Goal: Task Accomplishment & Management: Use online tool/utility

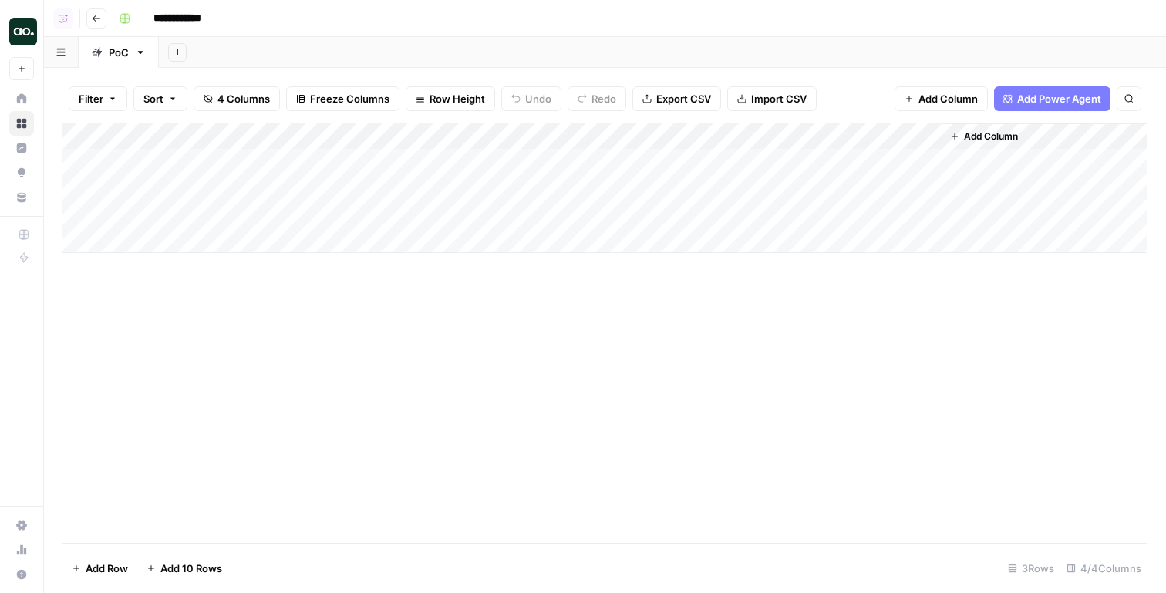
click at [912, 137] on div "Add Column" at bounding box center [604, 188] width 1085 height 130
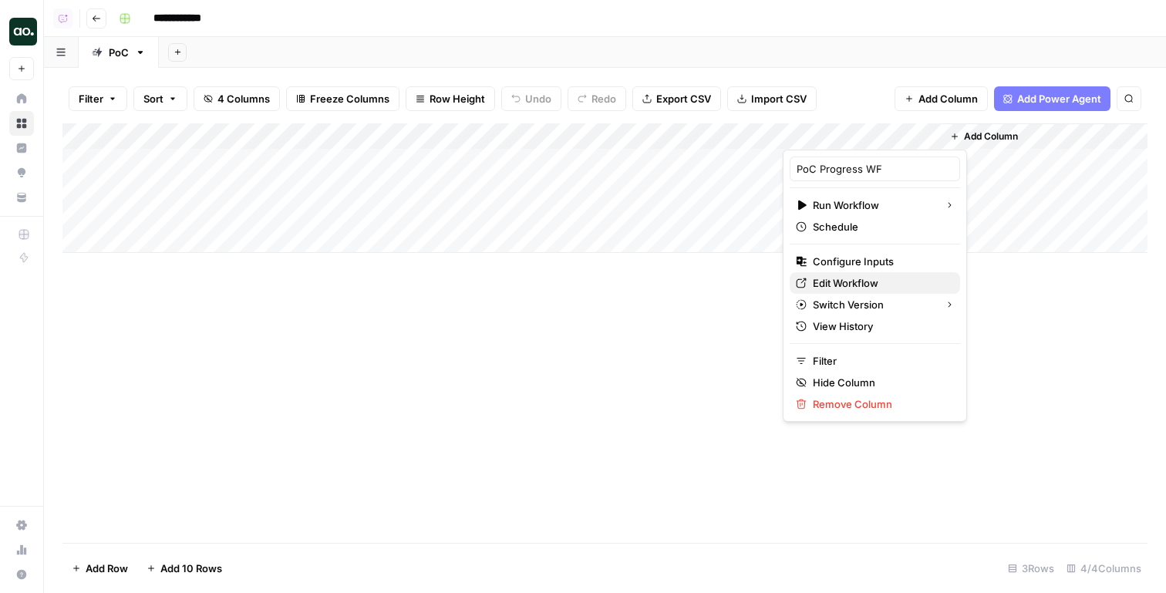
click at [866, 289] on span "Edit Workflow" at bounding box center [880, 282] width 135 height 15
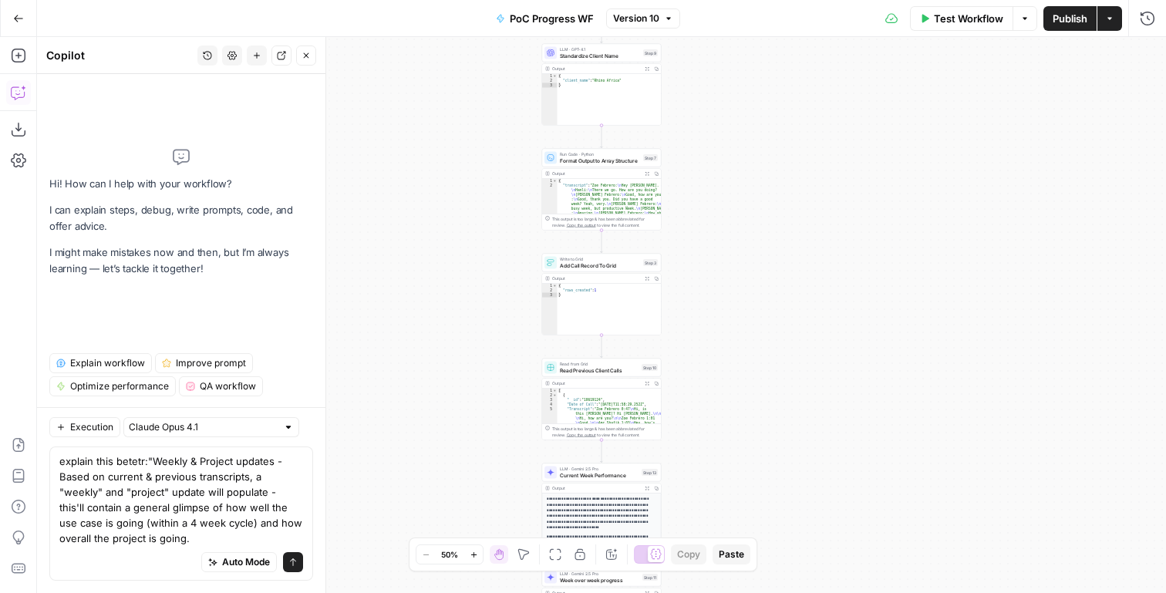
type textarea "explain this betetr:"Weekly & Project updates - Based on current & previous tra…"
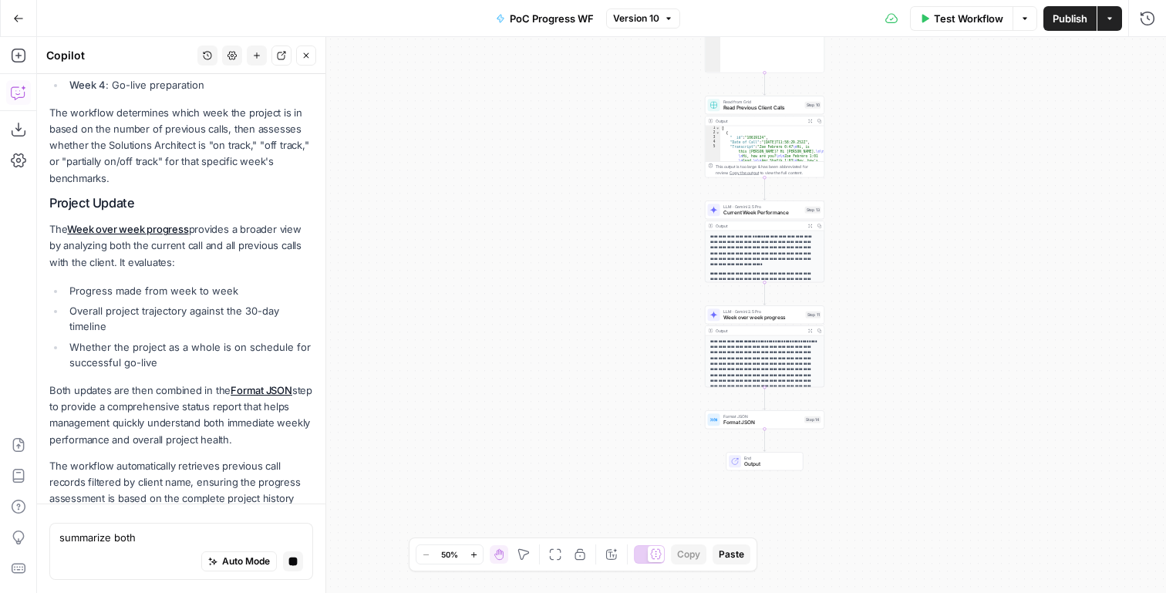
scroll to position [532, 0]
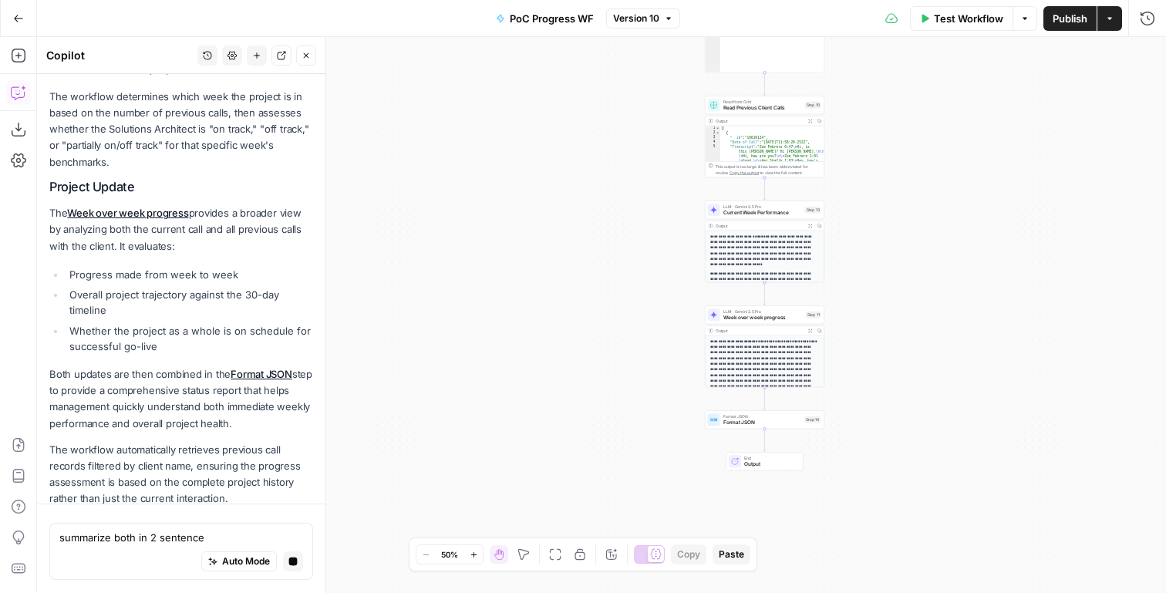
type textarea "summarize both in 2 sentences"
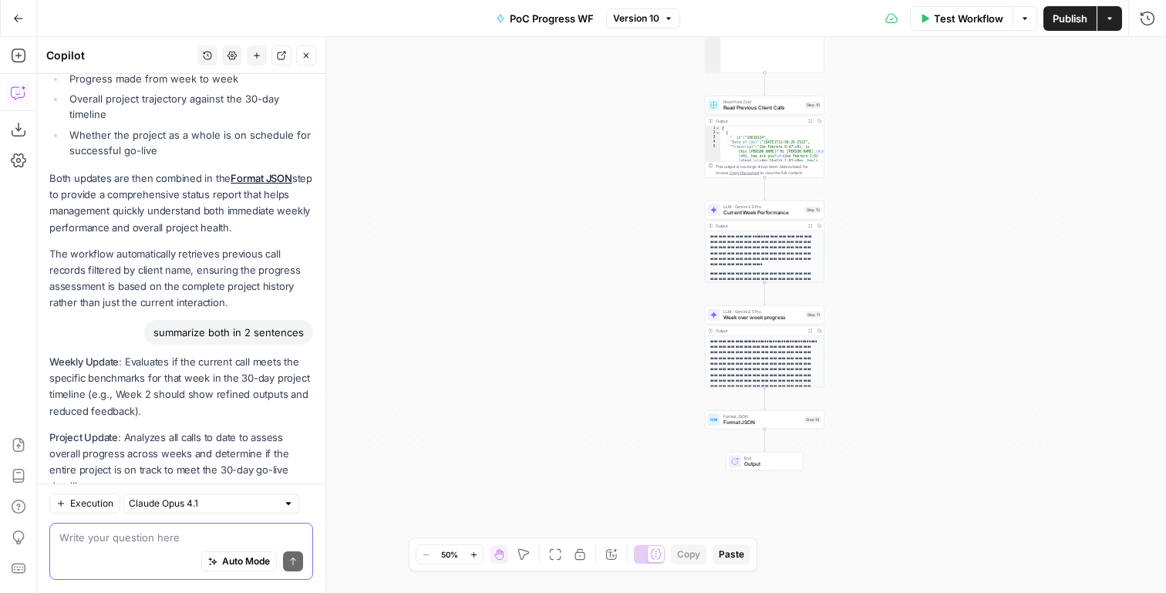
scroll to position [744, 0]
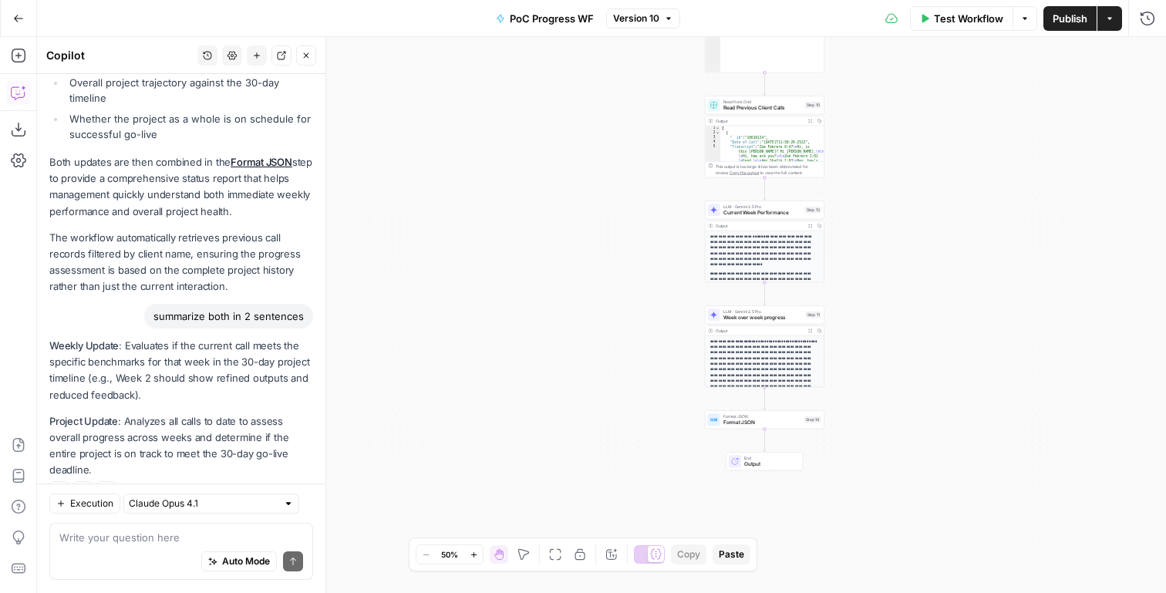
click at [55, 339] on strong "Weekly Update" at bounding box center [83, 345] width 69 height 12
drag, startPoint x: 55, startPoint y: 332, endPoint x: 299, endPoint y: 447, distance: 270.5
click at [299, 447] on div "Weekly Update : Evaluates if the current call meets the specific benchmarks for…" at bounding box center [181, 420] width 264 height 165
copy div "Weekly Update : Evaluates if the current call meets the specific benchmarks for…"
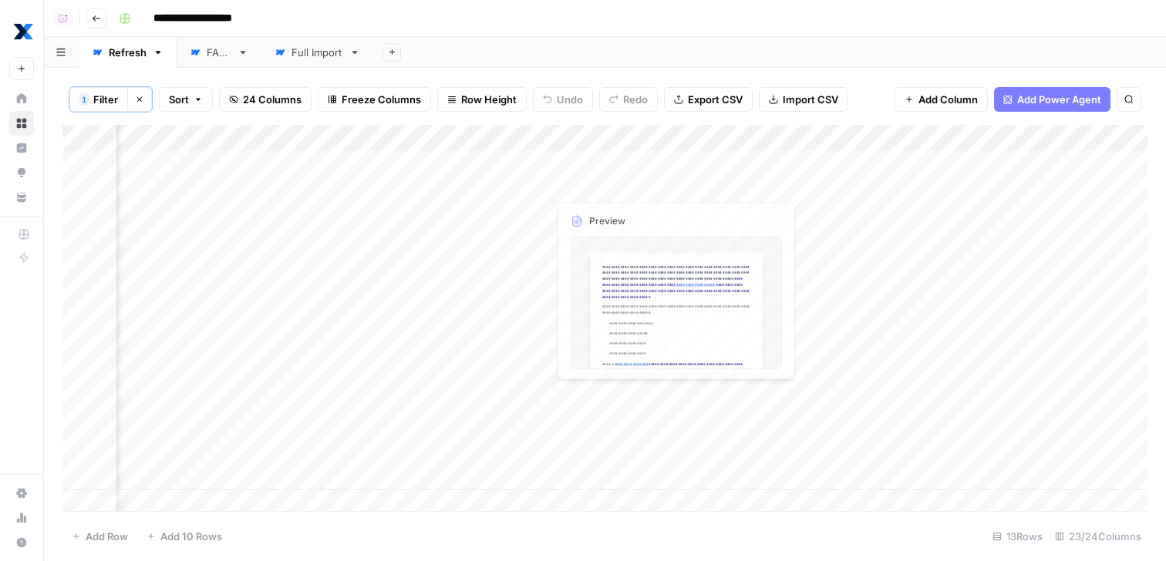
scroll to position [0, 2476]
click at [377, 469] on div "Add Column" at bounding box center [604, 320] width 1085 height 391
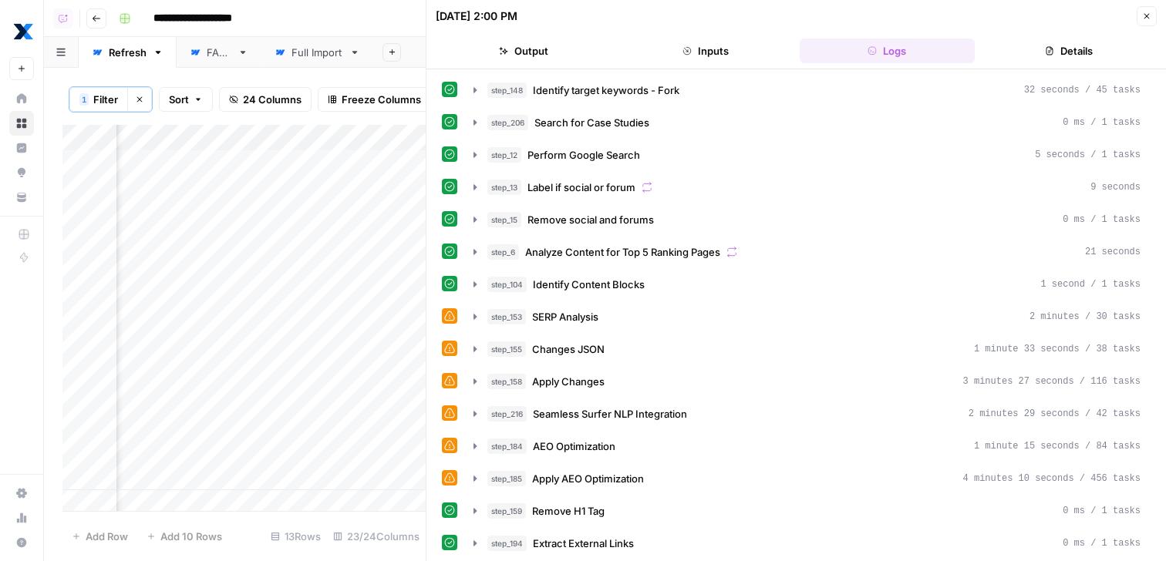
scroll to position [355, 0]
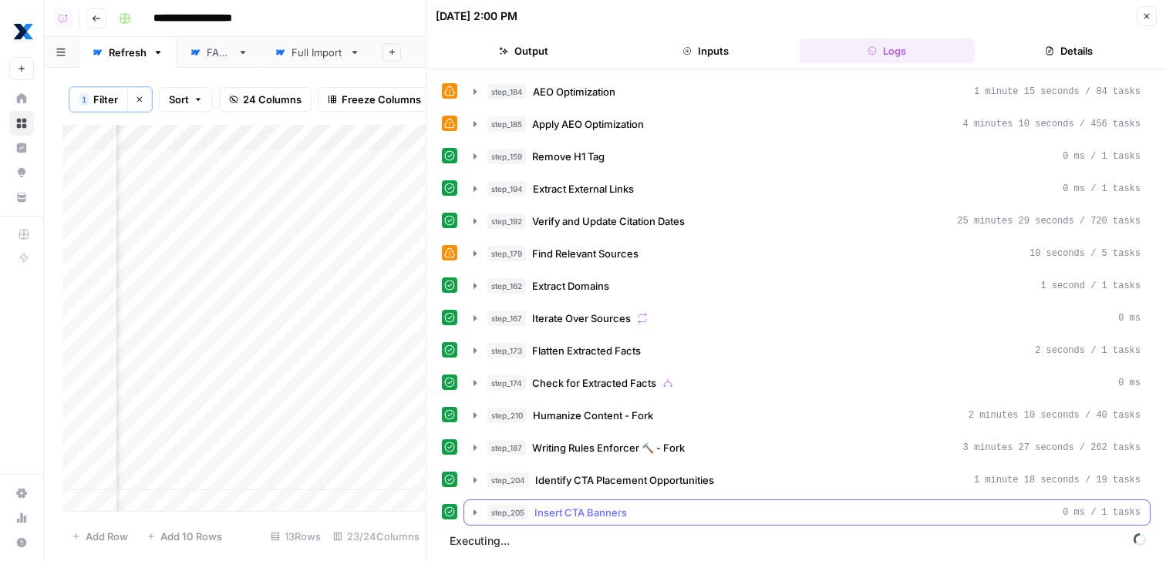
click at [687, 509] on div "step_205 Insert CTA Banners 0 ms / 1 tasks" at bounding box center [813, 512] width 653 height 15
click at [704, 494] on div "step_204 Identify CTA Placement Opportunities 1 minute 18 seconds / 19 tasks" at bounding box center [806, 480] width 687 height 26
click at [712, 484] on span "Identify CTA Placement Opportunities" at bounding box center [624, 480] width 179 height 15
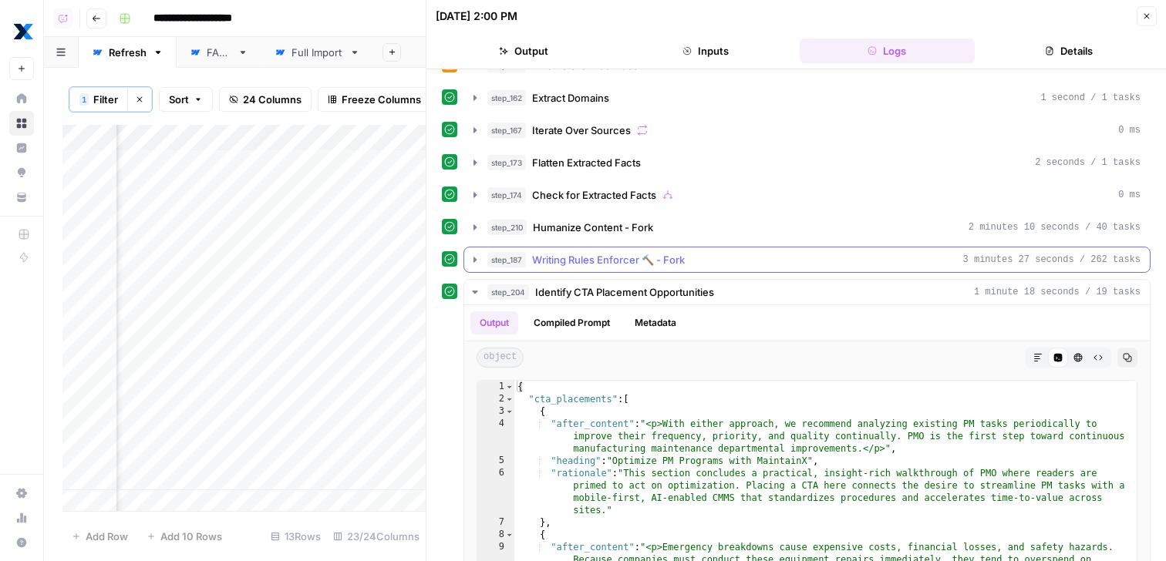
click at [730, 255] on div "step_187 Writing Rules Enforcer 🔨 - Fork 3 minutes 27 seconds / 262 tasks" at bounding box center [813, 259] width 653 height 15
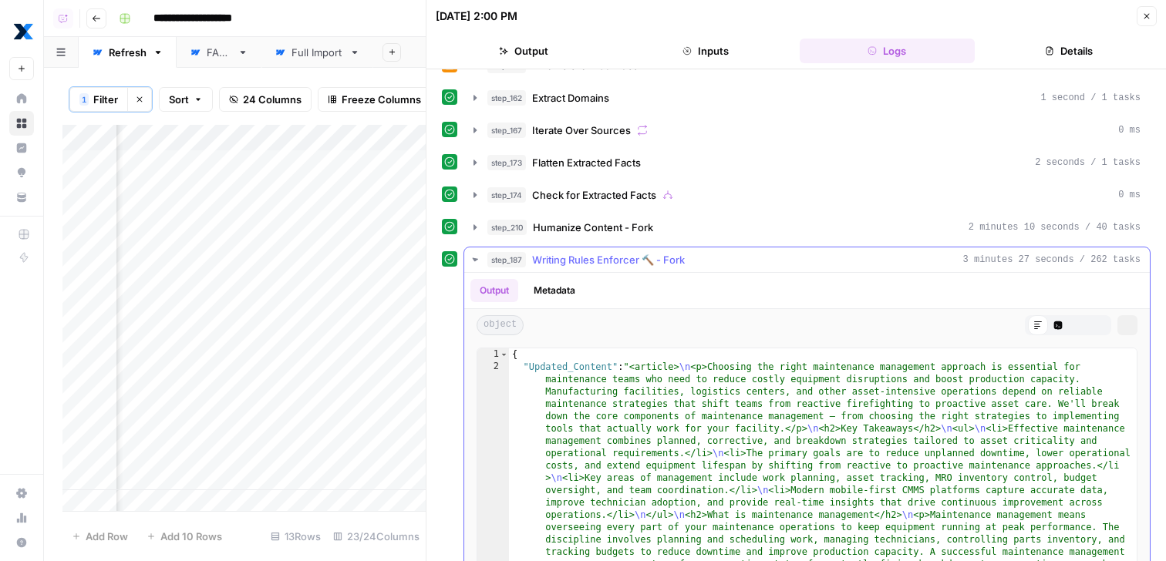
scroll to position [726, 0]
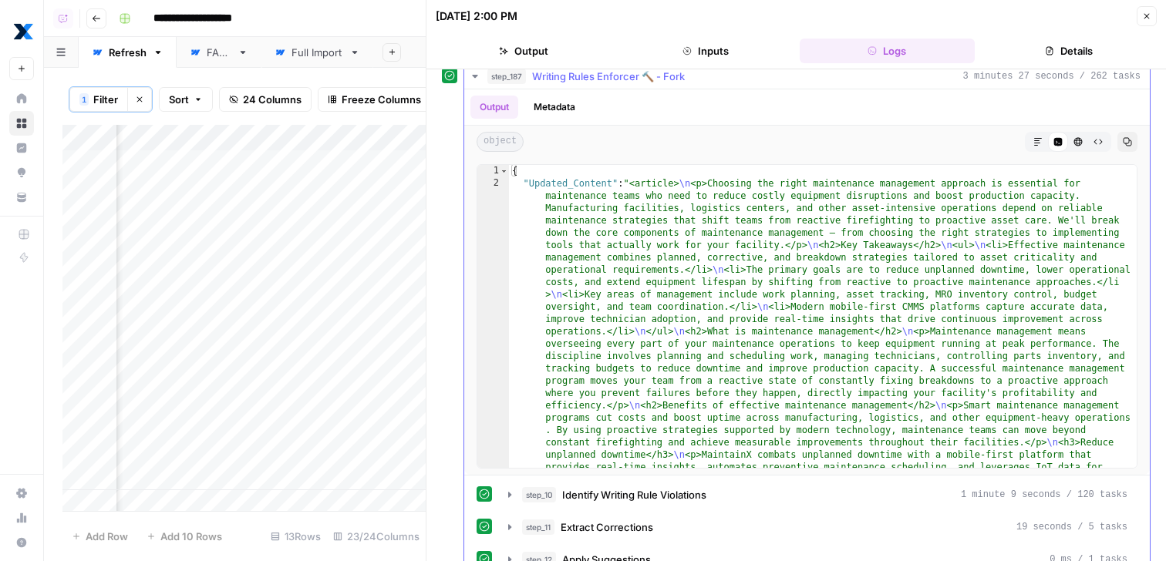
click at [1034, 146] on icon "button" at bounding box center [1037, 141] width 9 height 9
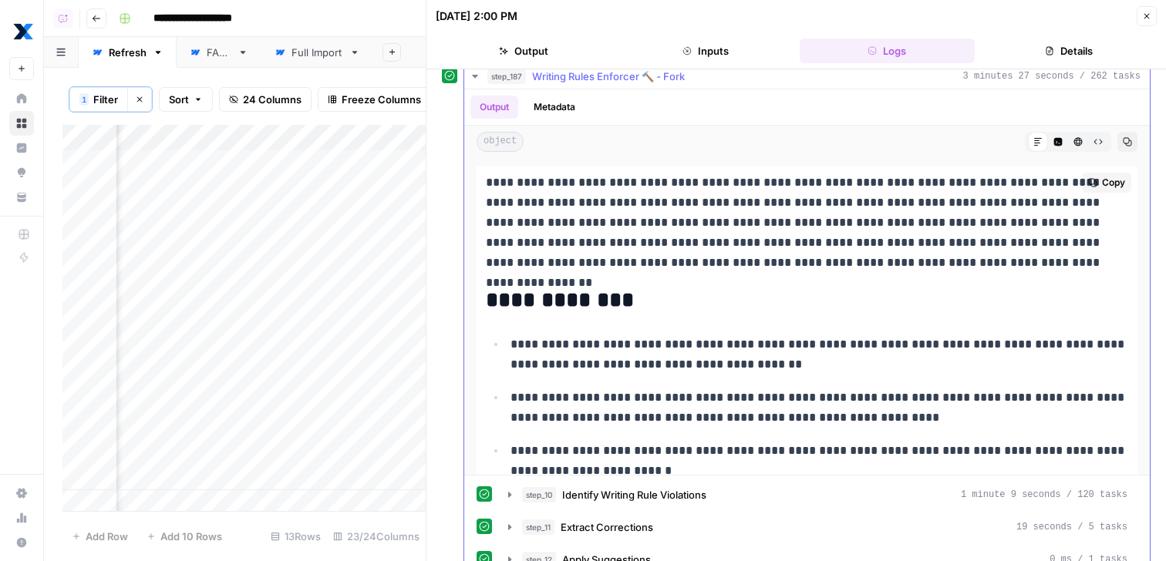
scroll to position [54, 0]
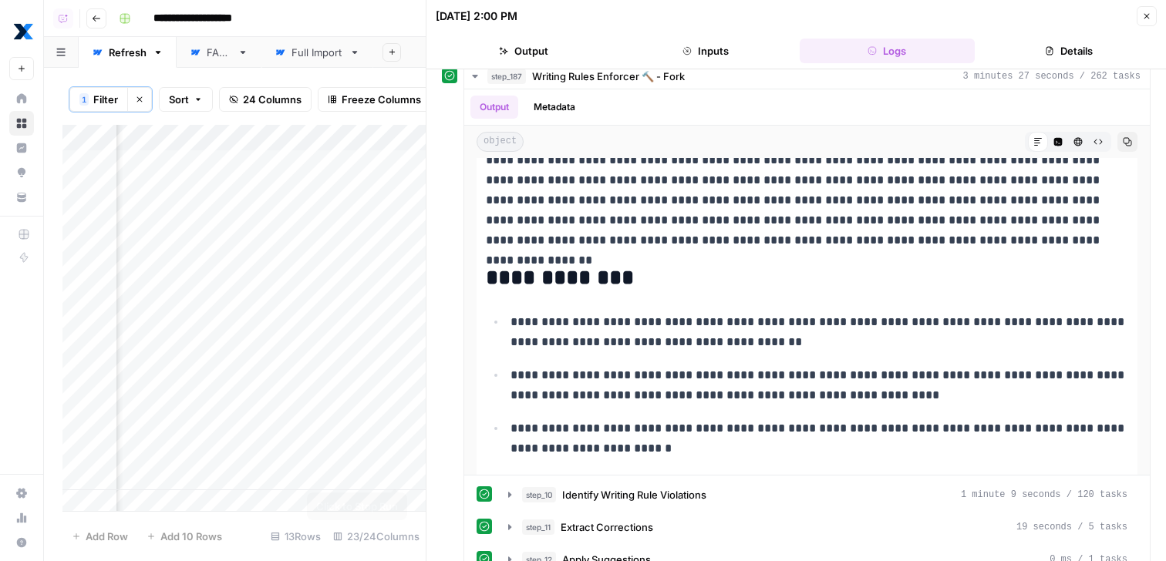
click at [375, 447] on div "Add Column" at bounding box center [243, 320] width 363 height 391
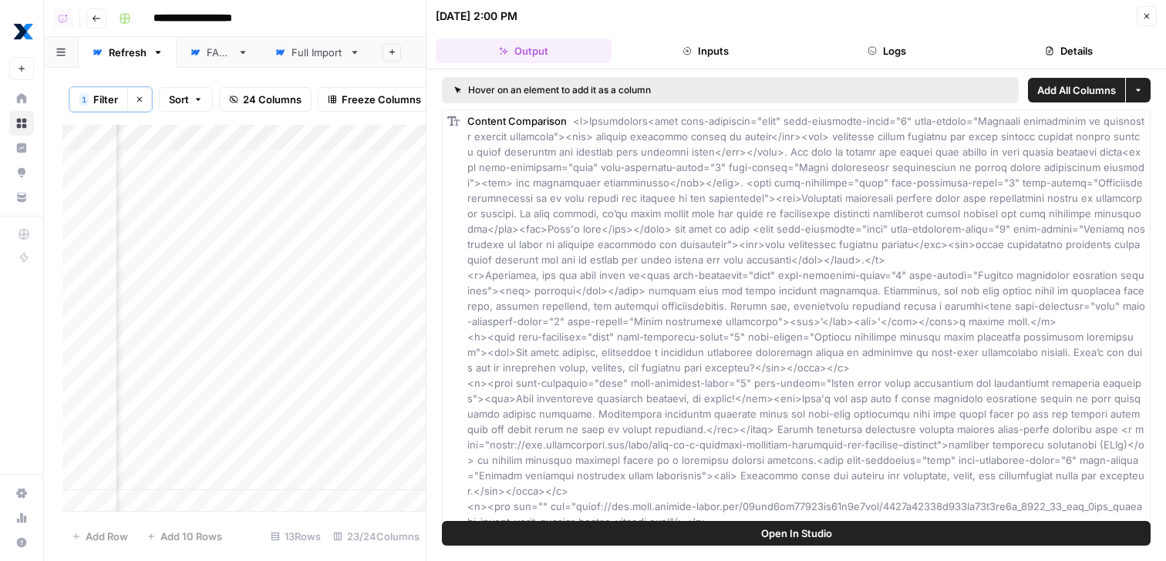
click at [903, 52] on button "Logs" at bounding box center [888, 51] width 176 height 25
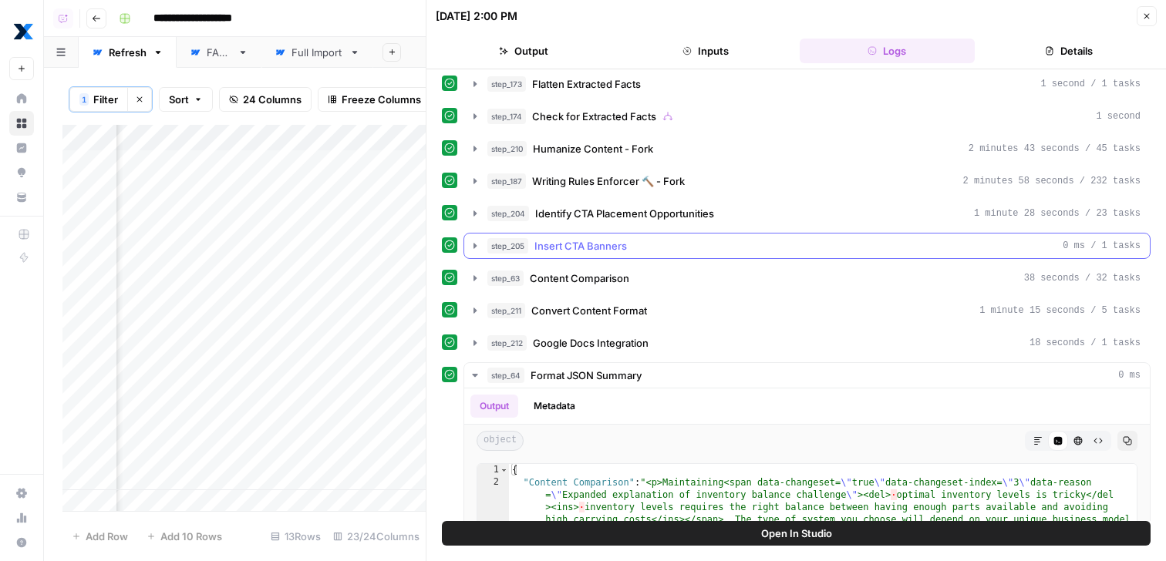
scroll to position [623, 0]
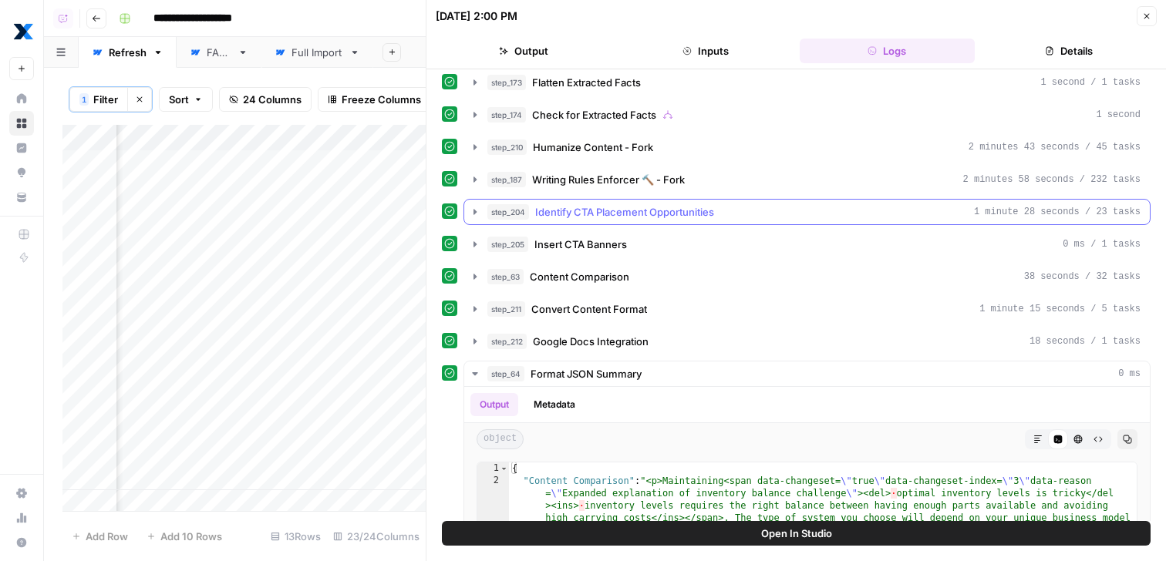
click at [740, 210] on div "step_204 Identify CTA Placement Opportunities 1 minute 28 seconds / 23 tasks" at bounding box center [813, 211] width 653 height 15
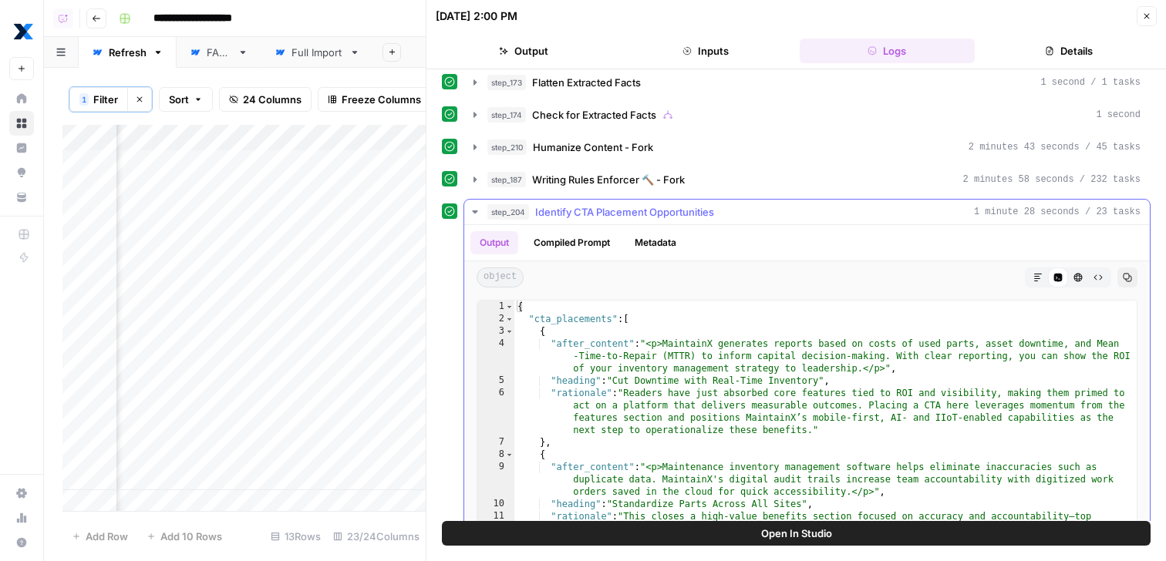
click at [740, 211] on div "step_204 Identify CTA Placement Opportunities 1 minute 28 seconds / 23 tasks" at bounding box center [813, 211] width 653 height 15
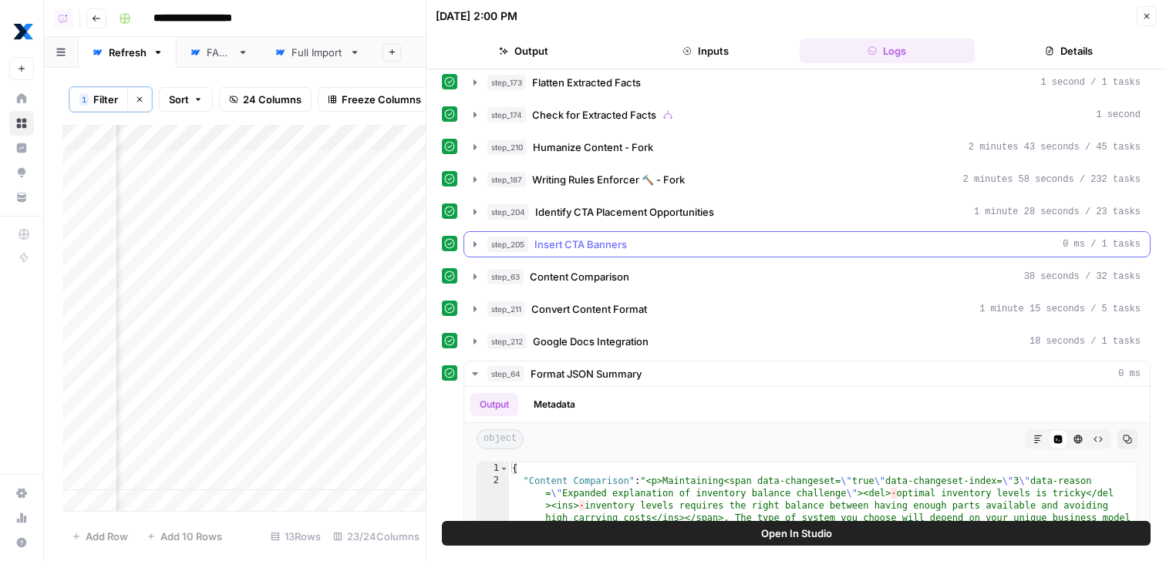
click at [740, 231] on div "step_205 Insert CTA Banners 0 ms / 1 tasks" at bounding box center [806, 244] width 687 height 26
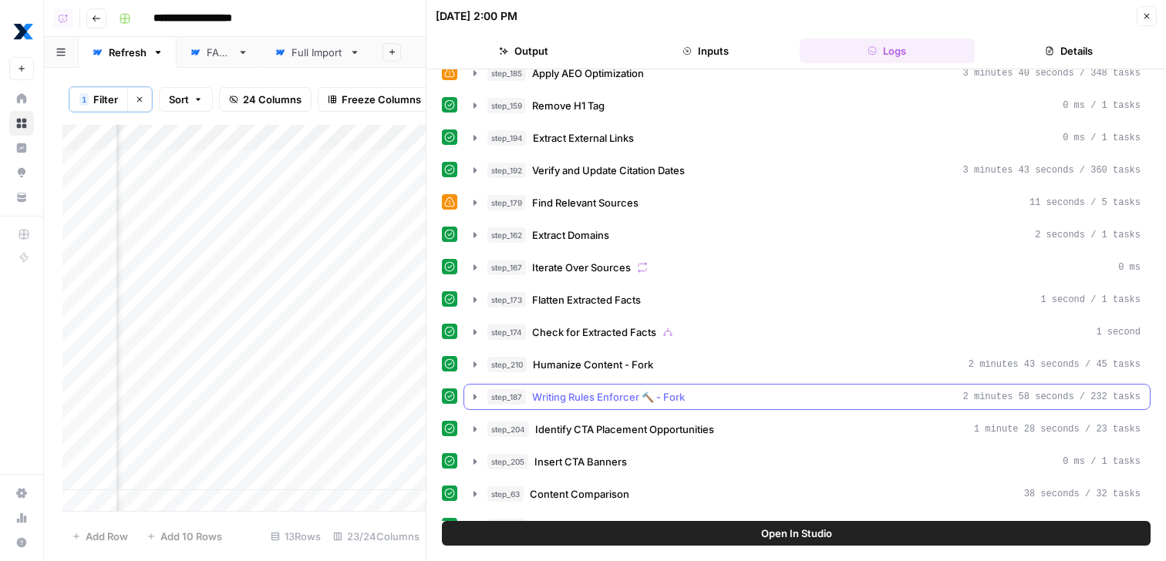
scroll to position [404, 0]
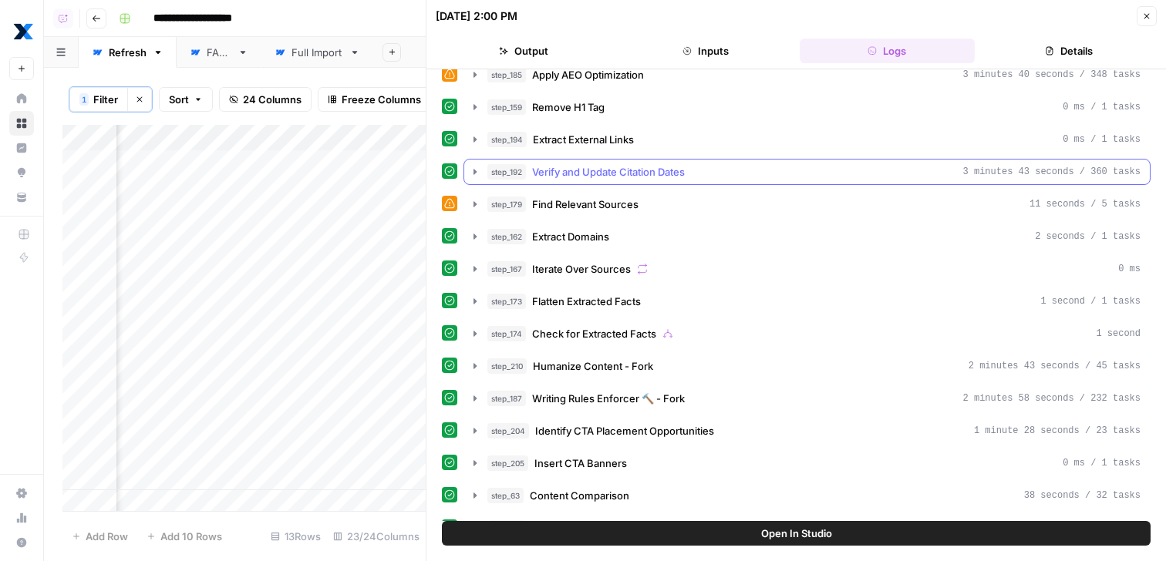
click at [749, 159] on div "step_192 Verify and Update Citation Dates 3 minutes 43 seconds / 360 tasks" at bounding box center [806, 172] width 687 height 26
click at [749, 163] on button "step_192 Verify and Update Citation Dates 3 minutes 43 seconds / 360 tasks" at bounding box center [807, 172] width 686 height 25
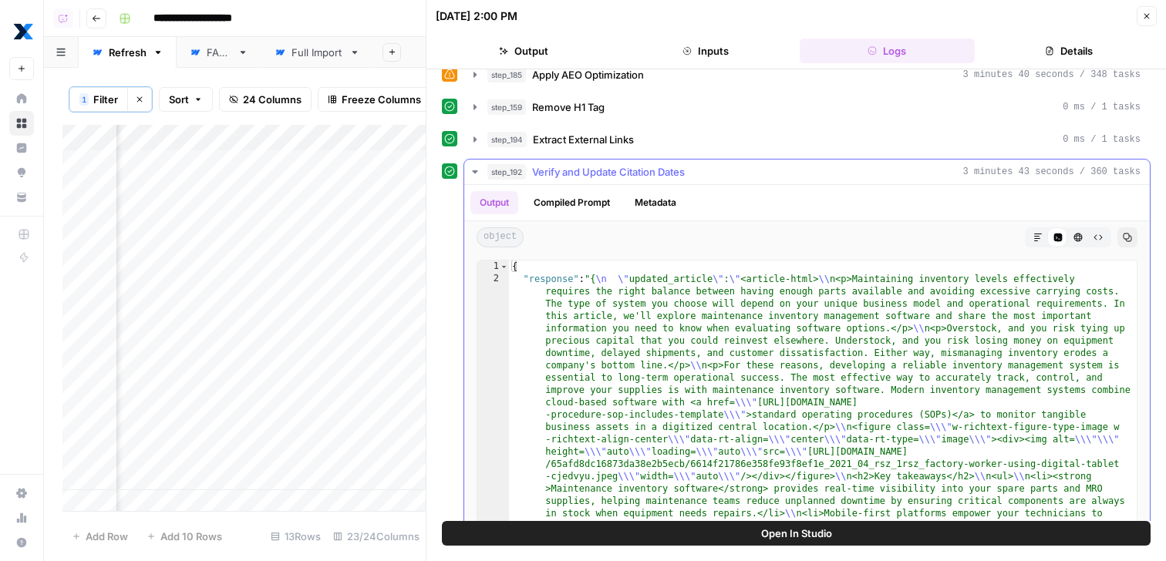
click at [749, 170] on div "step_192 Verify and Update Citation Dates 3 minutes 43 seconds / 360 tasks" at bounding box center [813, 171] width 653 height 15
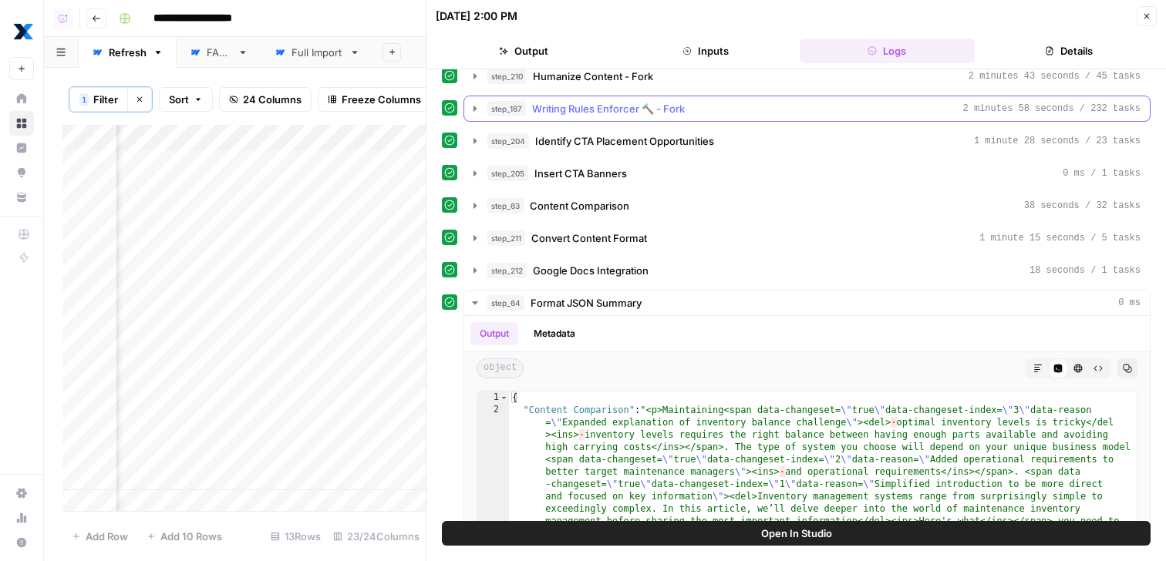
scroll to position [784, 0]
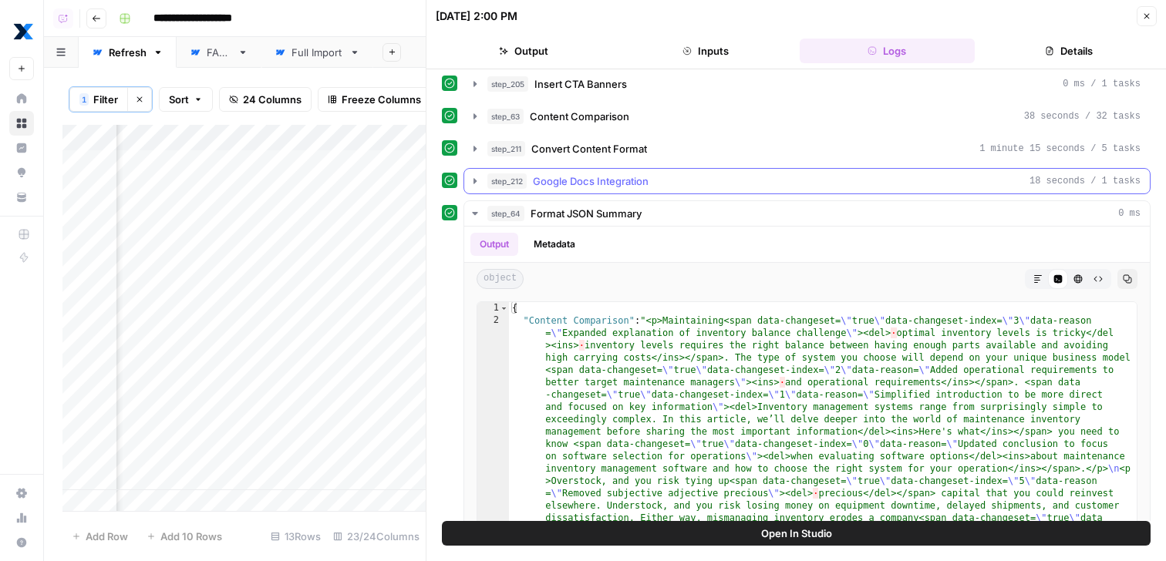
click at [679, 190] on button "step_212 Google Docs Integration 18 seconds / 1 tasks" at bounding box center [807, 181] width 686 height 25
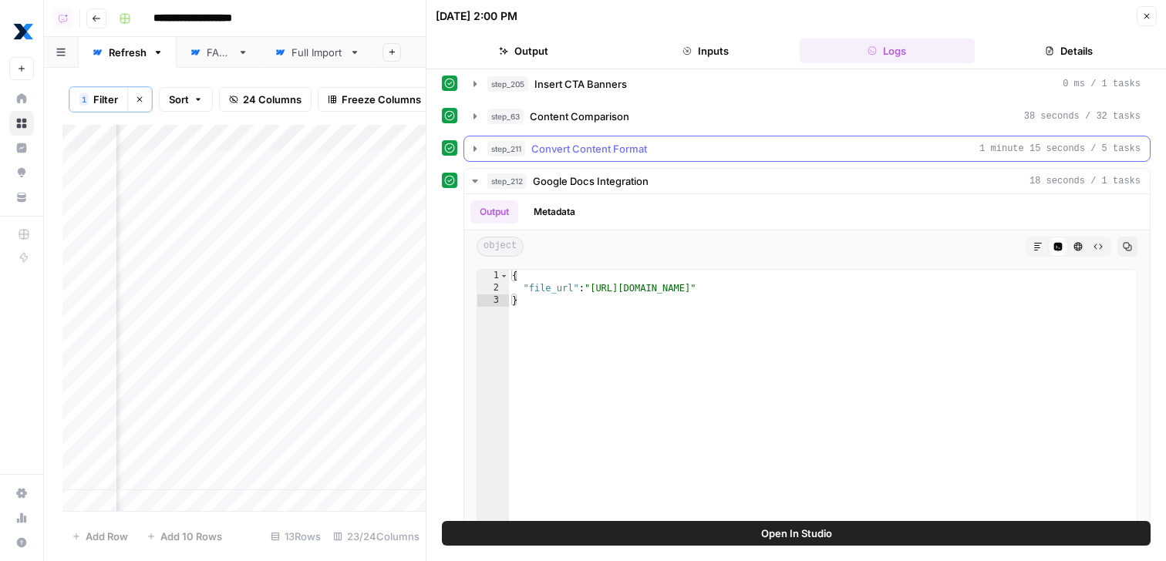
click at [685, 153] on div "step_211 Convert Content Format 1 minute 15 seconds / 5 tasks" at bounding box center [813, 148] width 653 height 15
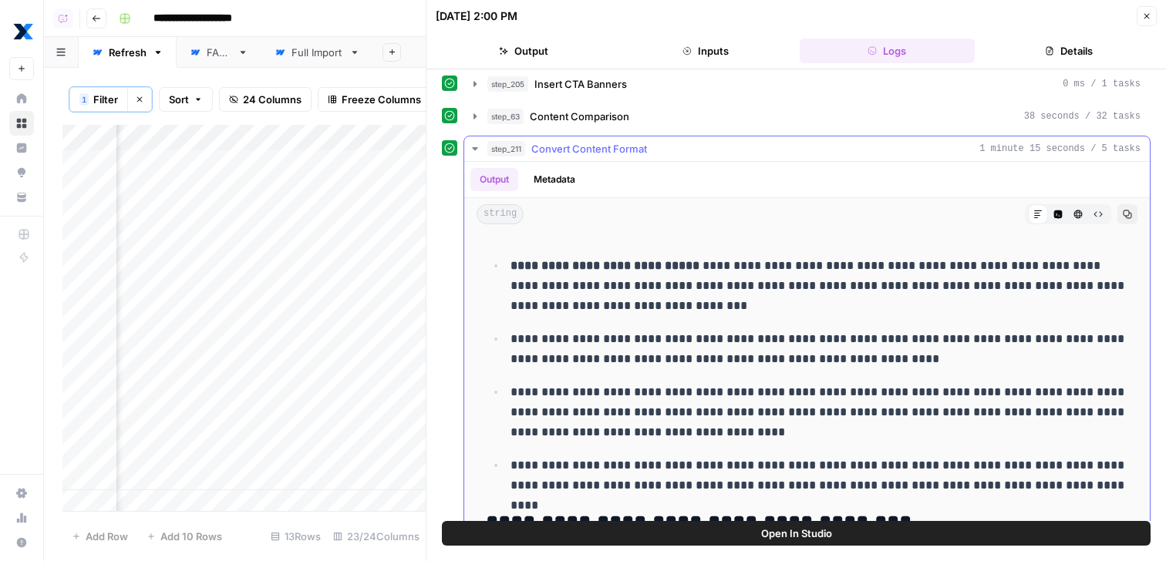
scroll to position [770, 0]
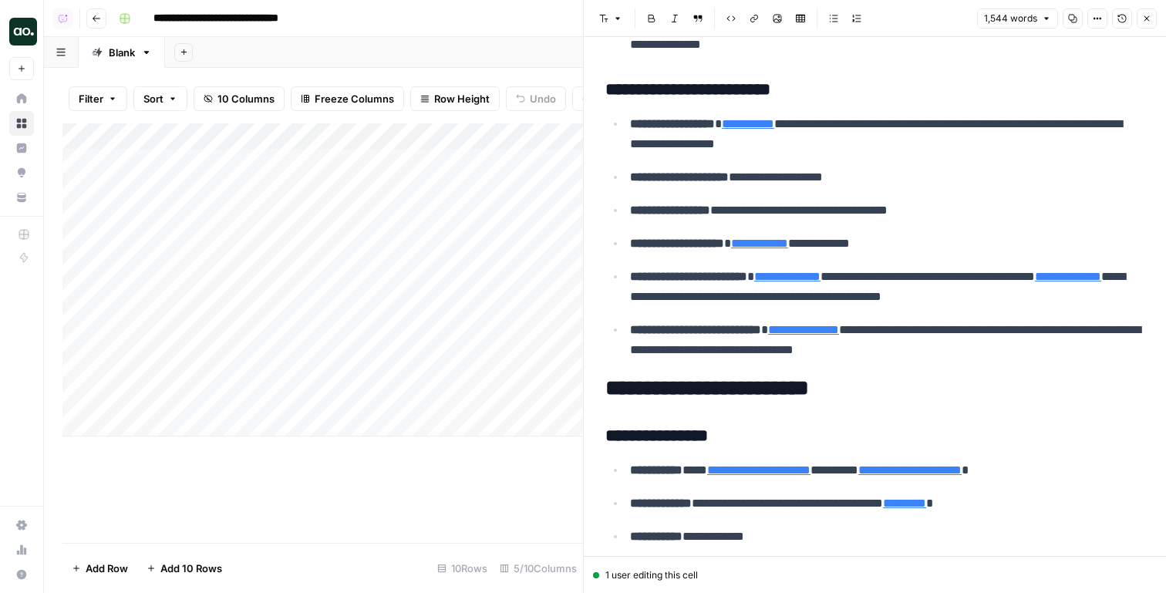
click at [228, 424] on div "Add Column" at bounding box center [322, 279] width 521 height 313
click at [209, 403] on div "Add Column" at bounding box center [322, 292] width 521 height 339
click at [206, 421] on div "Add Column" at bounding box center [322, 292] width 521 height 339
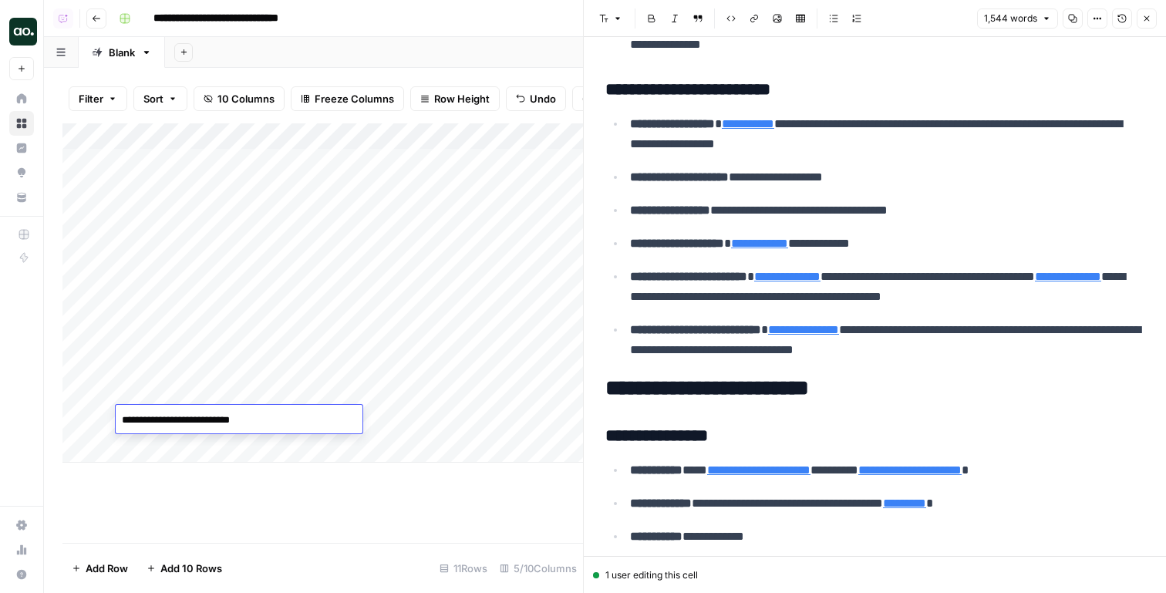
click at [201, 421] on textarea "**********" at bounding box center [239, 421] width 247 height 22
click at [238, 421] on textarea "**********" at bounding box center [239, 421] width 247 height 22
click at [230, 421] on textarea "**********" at bounding box center [239, 421] width 247 height 22
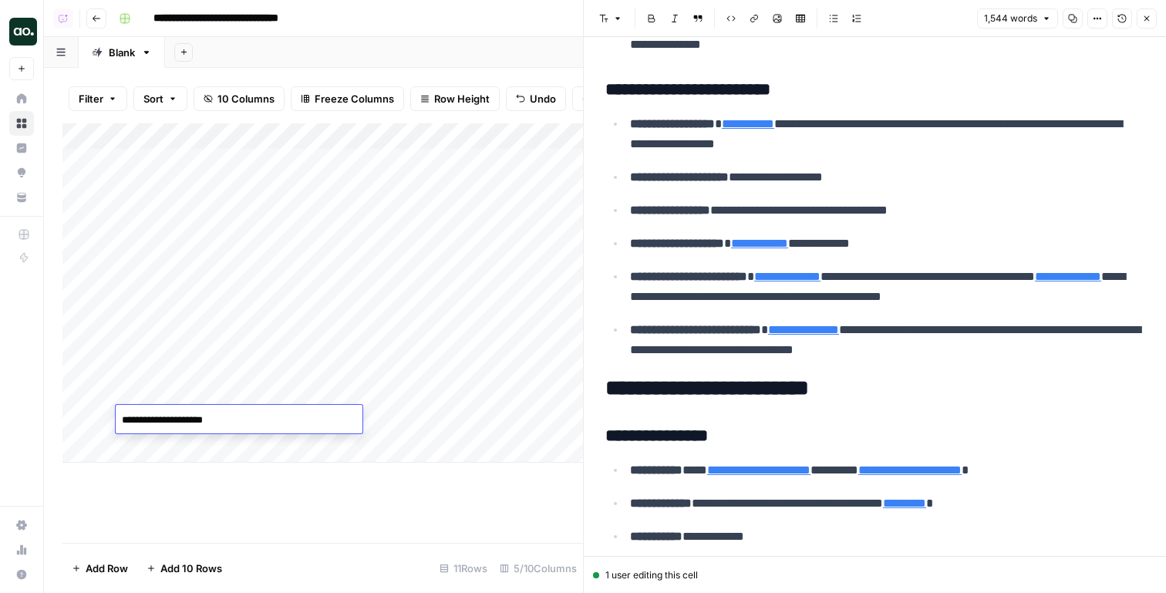
type textarea "**********"
click at [482, 370] on div "Add Column" at bounding box center [322, 292] width 521 height 339
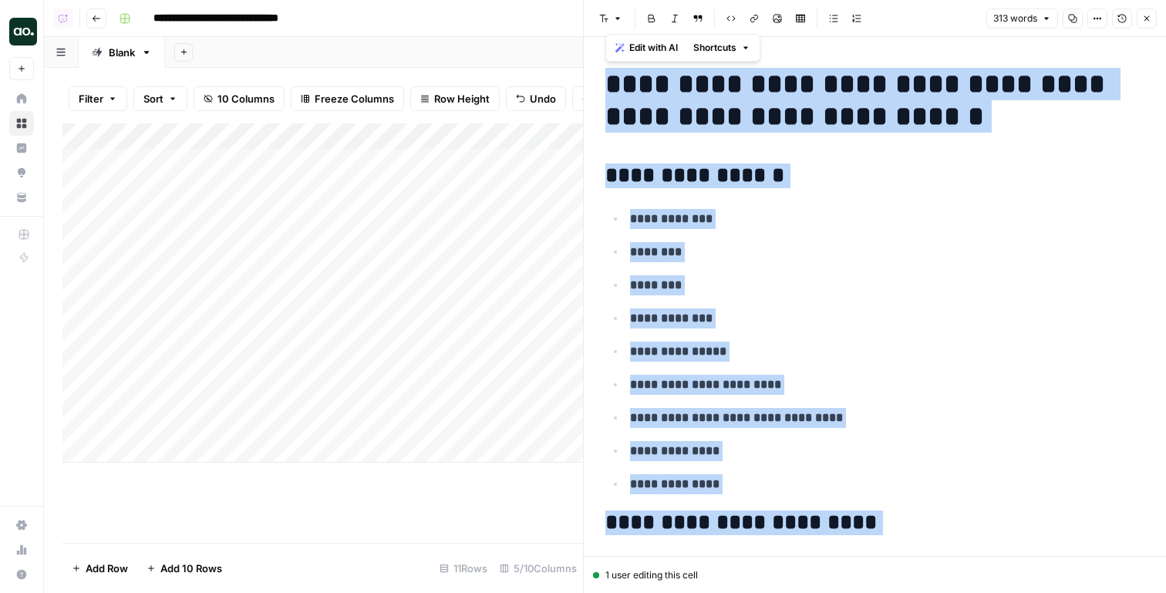
copy div "**********"
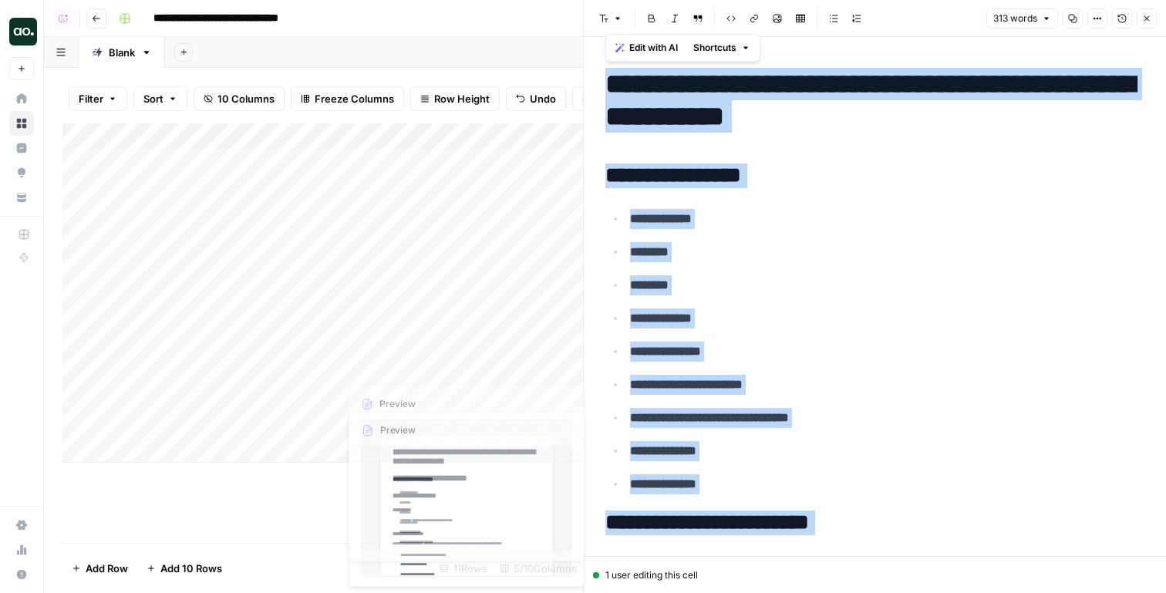
click at [403, 423] on div "Add Column" at bounding box center [322, 292] width 521 height 339
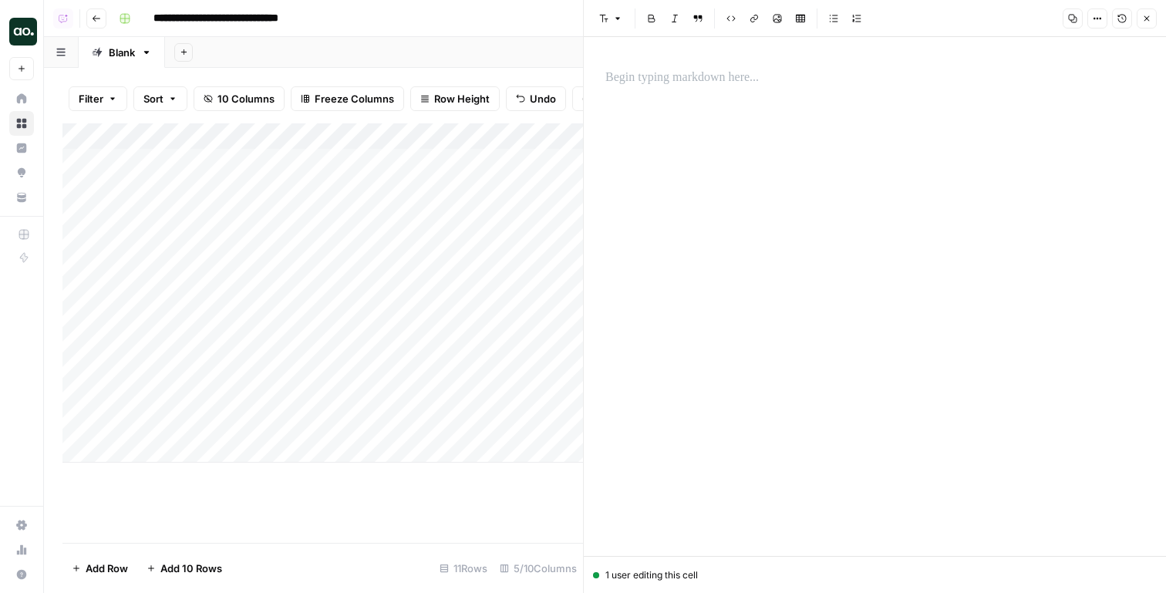
click at [703, 86] on p at bounding box center [874, 78] width 539 height 20
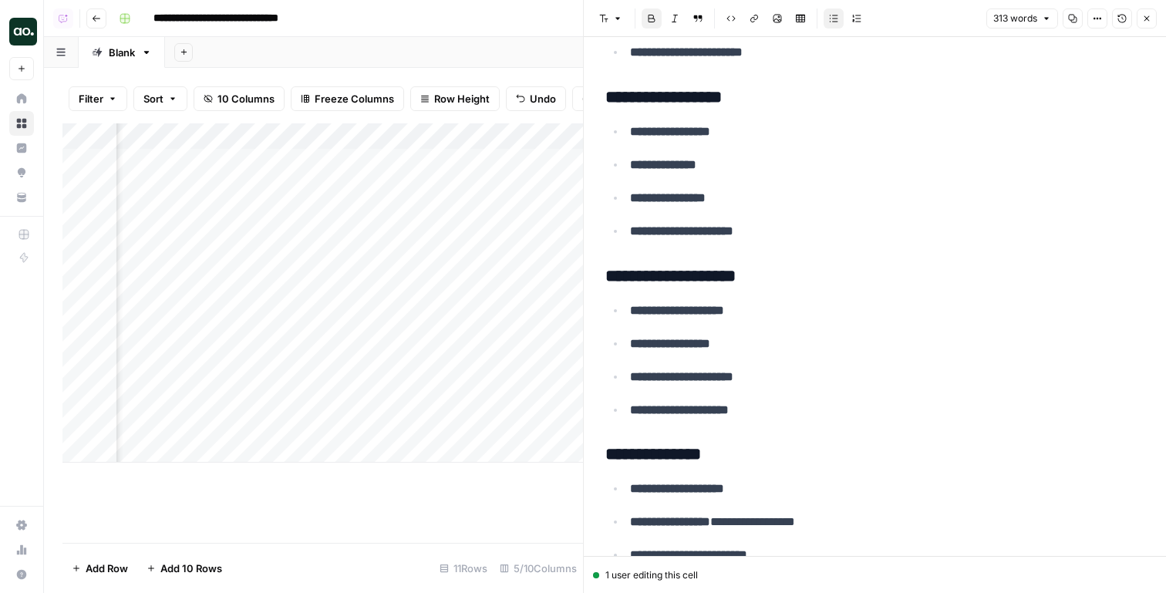
scroll to position [0, 365]
click at [465, 423] on div "Add Column" at bounding box center [322, 292] width 521 height 339
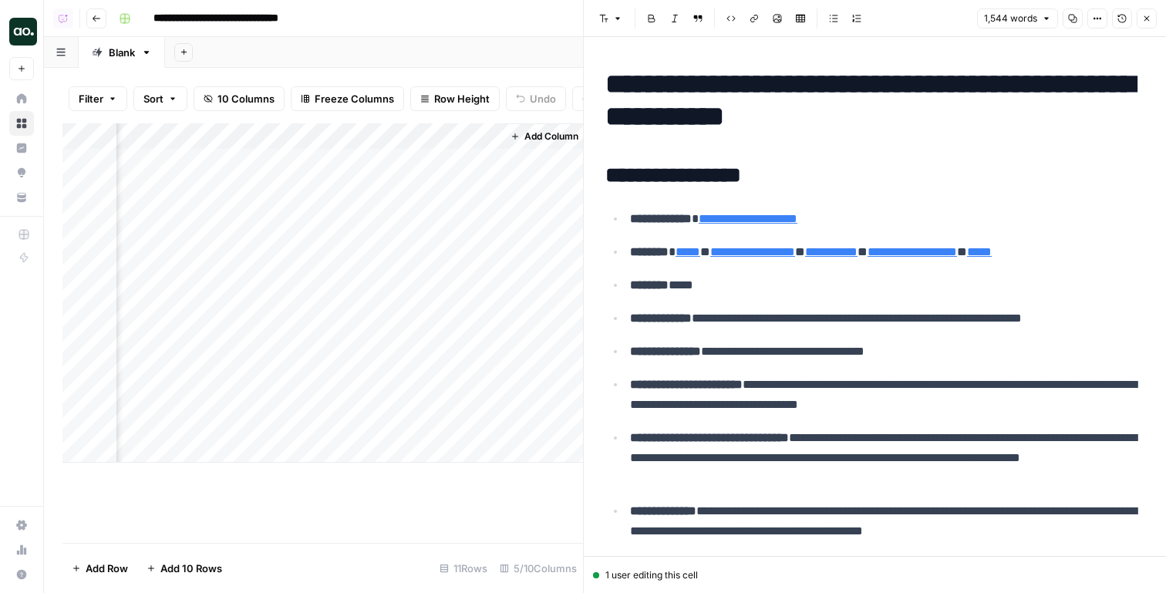
scroll to position [0, 655]
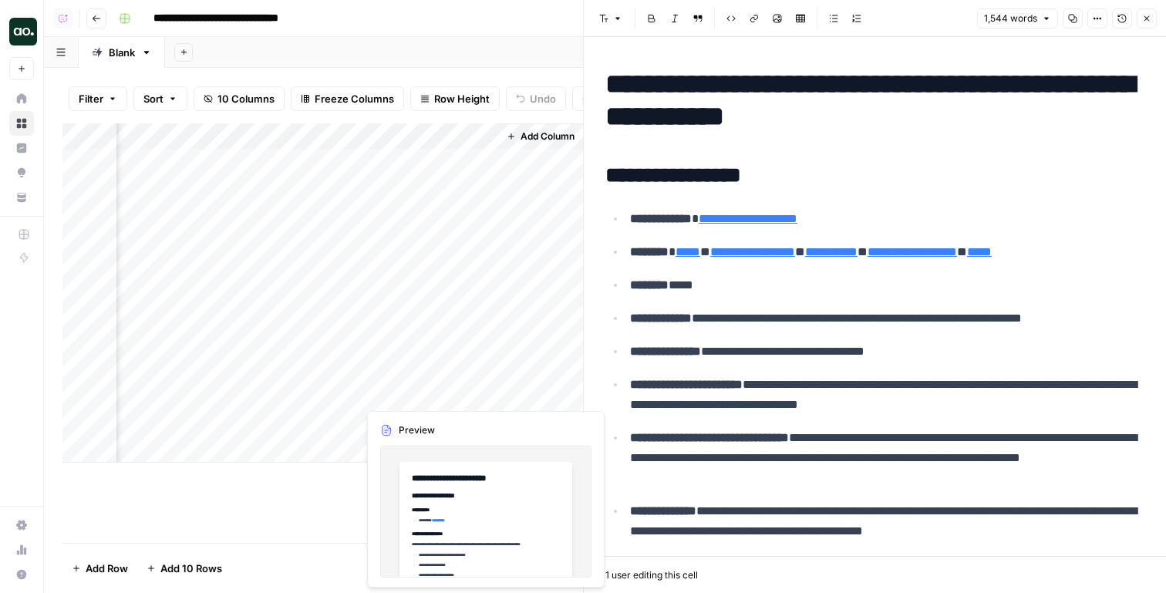
click at [484, 386] on div "Add Column" at bounding box center [322, 292] width 521 height 339
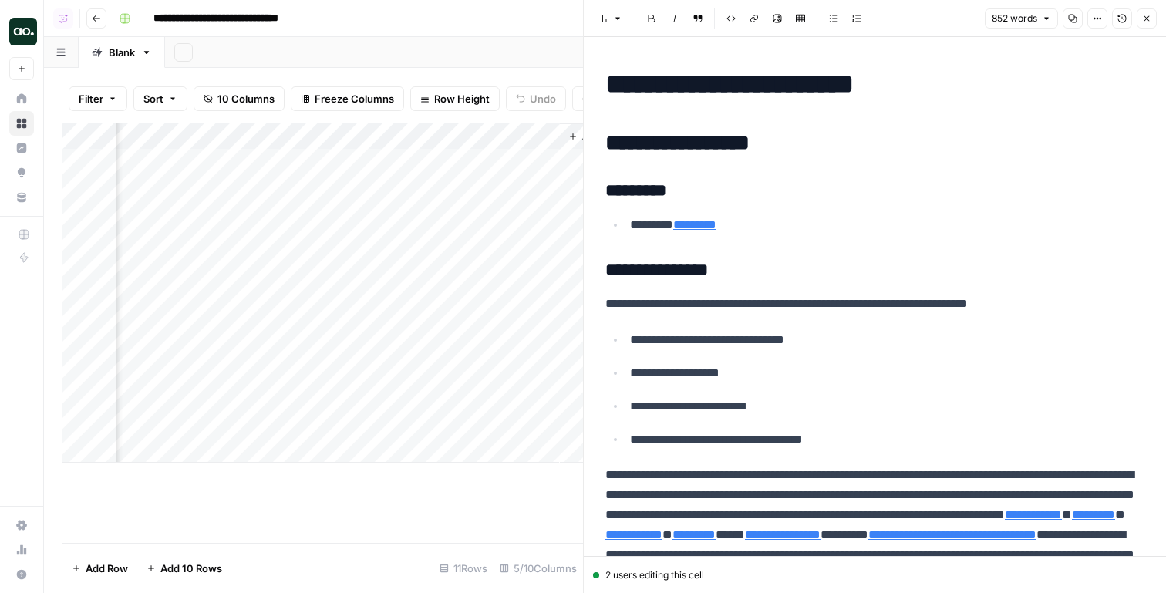
scroll to position [0, 655]
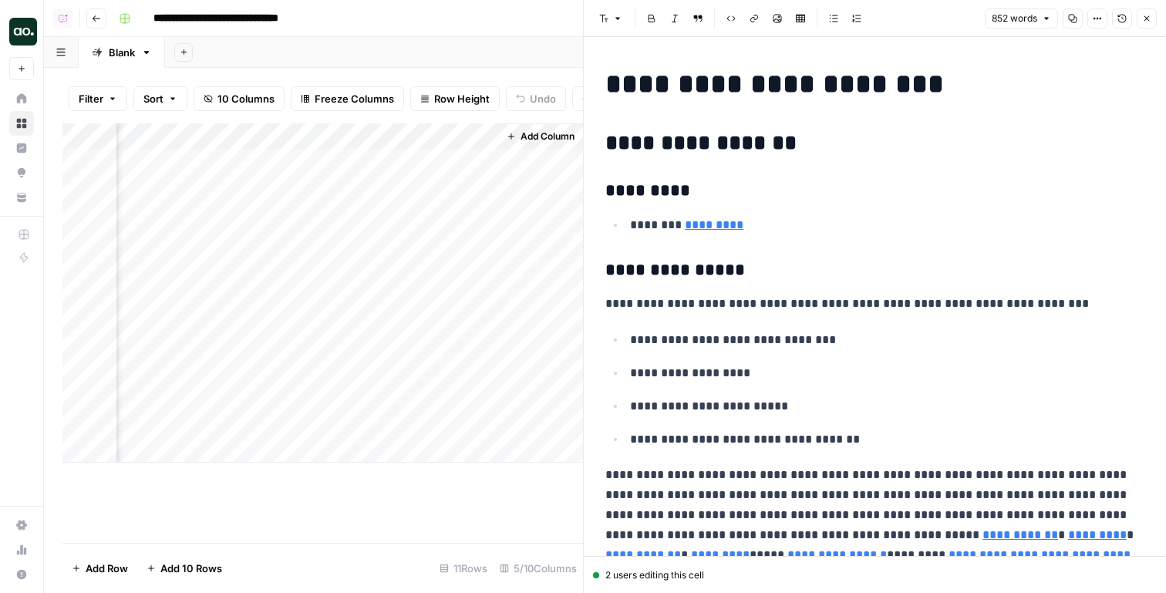
click at [481, 369] on div "Add Column" at bounding box center [322, 292] width 521 height 339
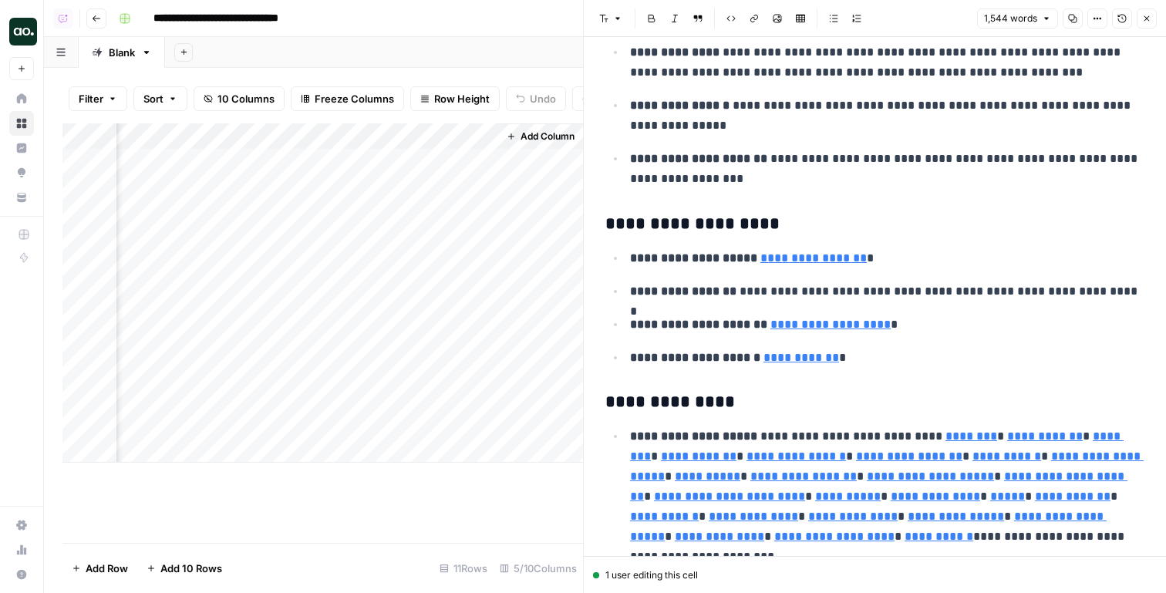
scroll to position [5549, 0]
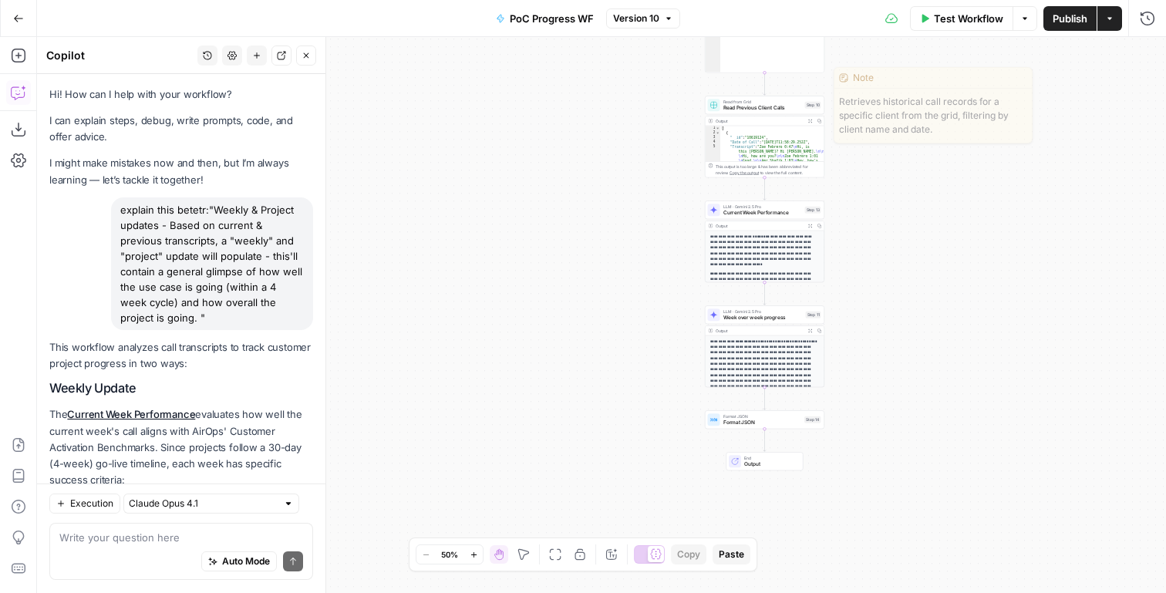
scroll to position [744, 0]
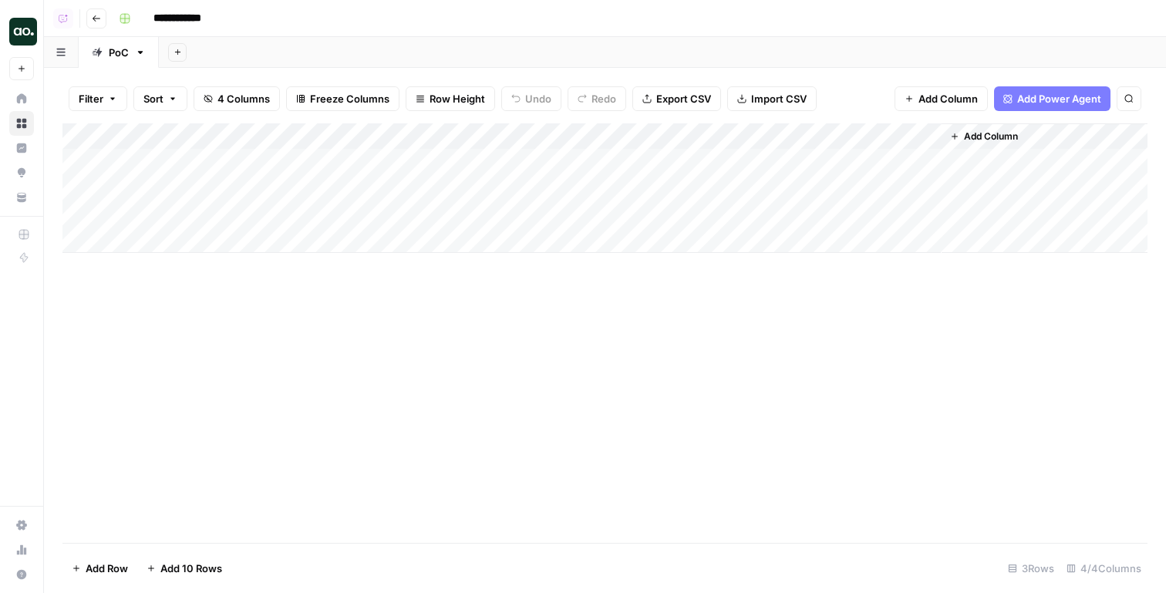
click at [749, 43] on div "Add Sheet" at bounding box center [662, 52] width 1007 height 31
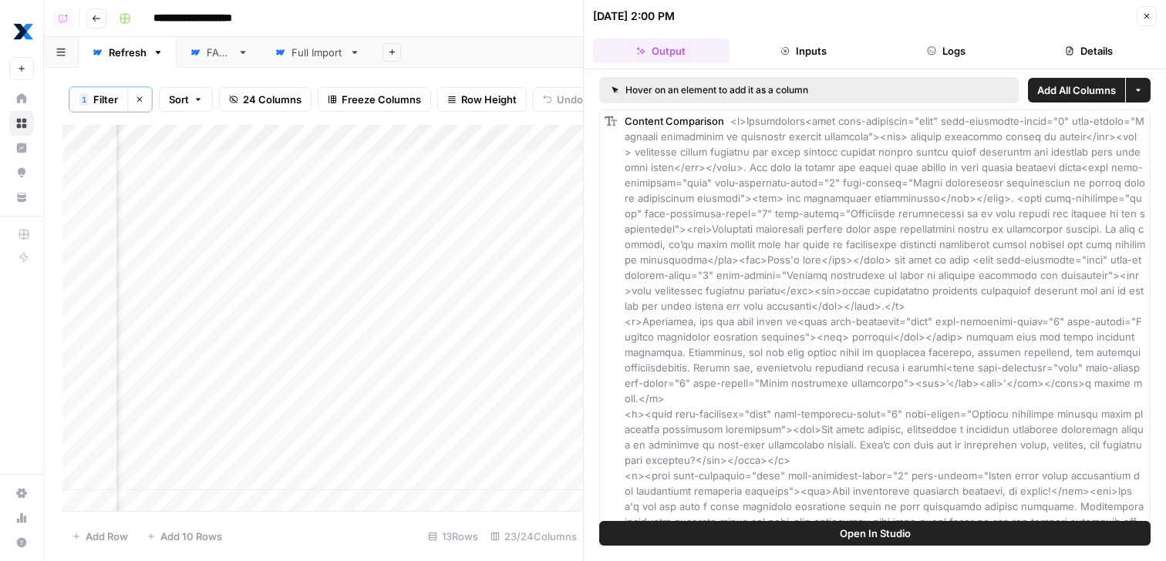
scroll to position [0, 1973]
click at [1141, 25] on button "Close" at bounding box center [1147, 16] width 20 height 20
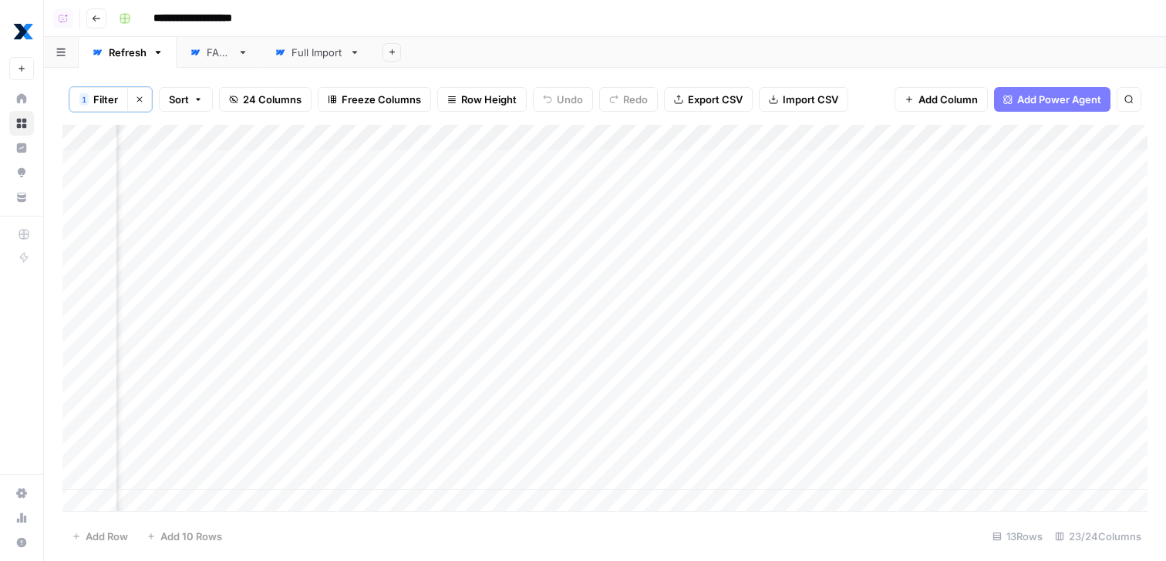
scroll to position [0, 2377]
click at [729, 422] on div "Add Column" at bounding box center [604, 320] width 1085 height 391
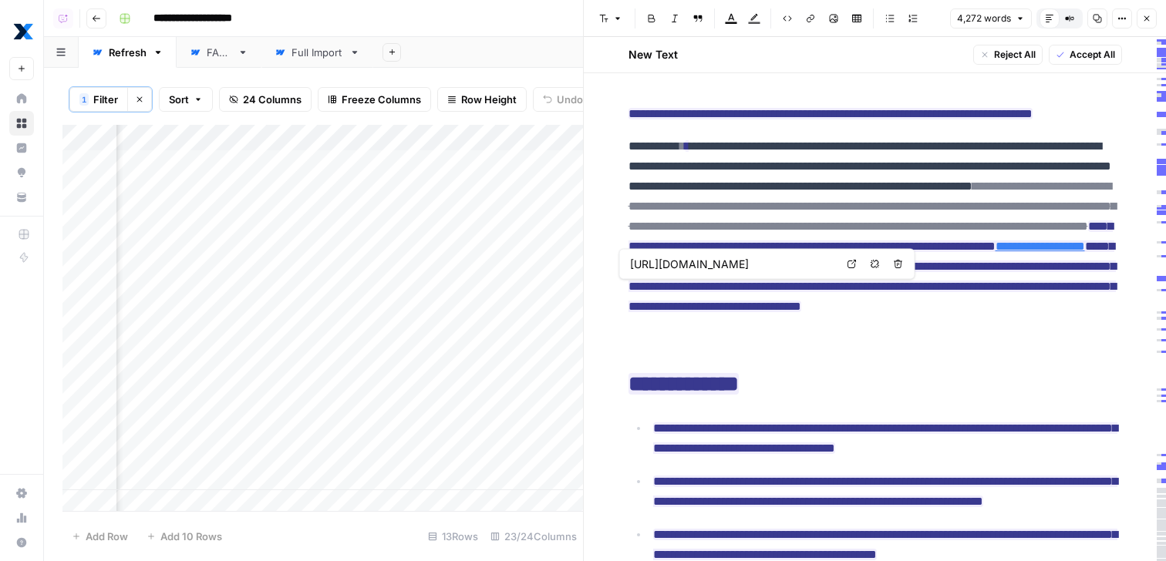
scroll to position [0, 305]
click at [316, 417] on div "Add Column" at bounding box center [322, 320] width 521 height 391
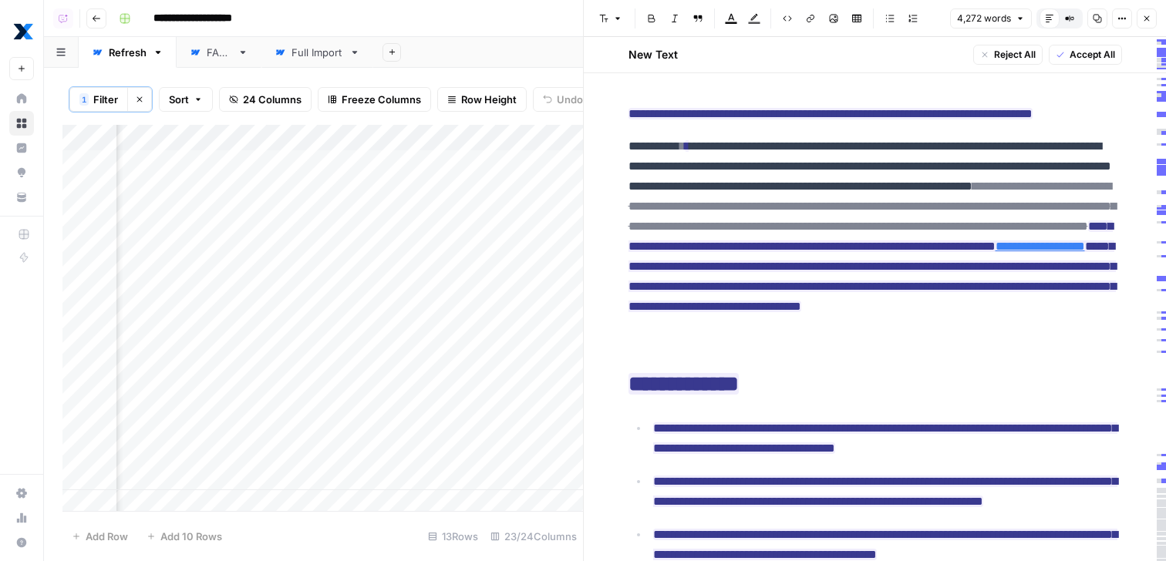
scroll to position [0, 2675]
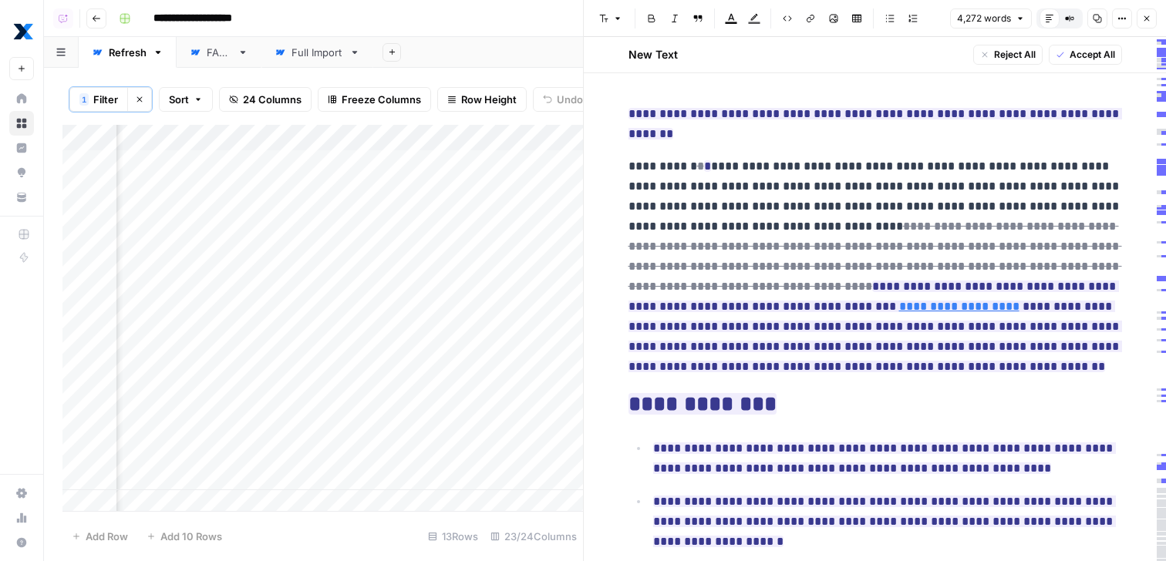
click at [460, 445] on div "Add Column" at bounding box center [322, 320] width 521 height 391
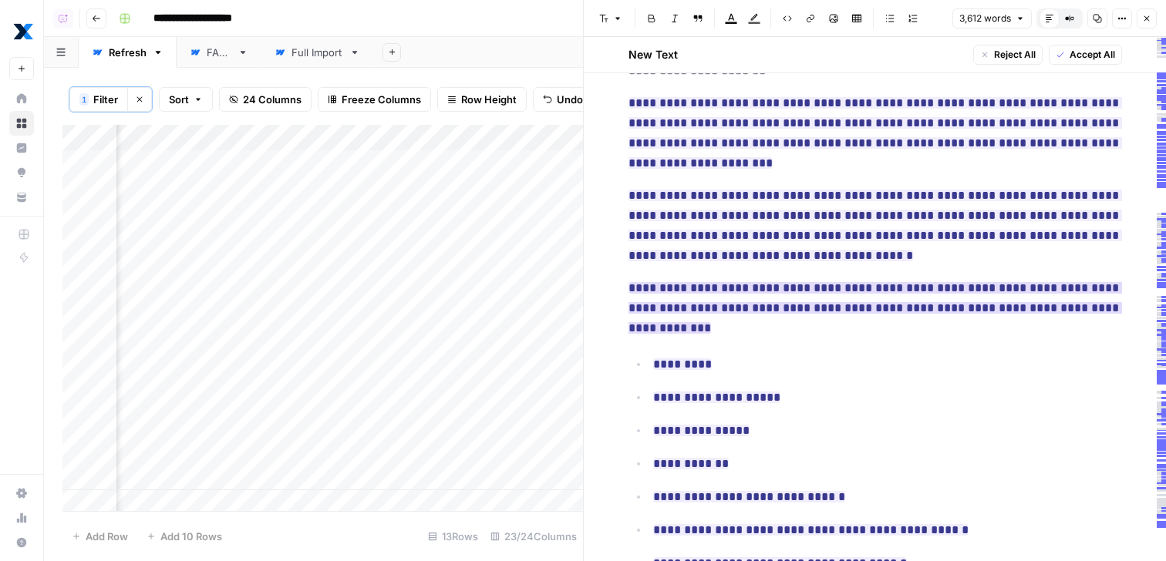
scroll to position [10859, 0]
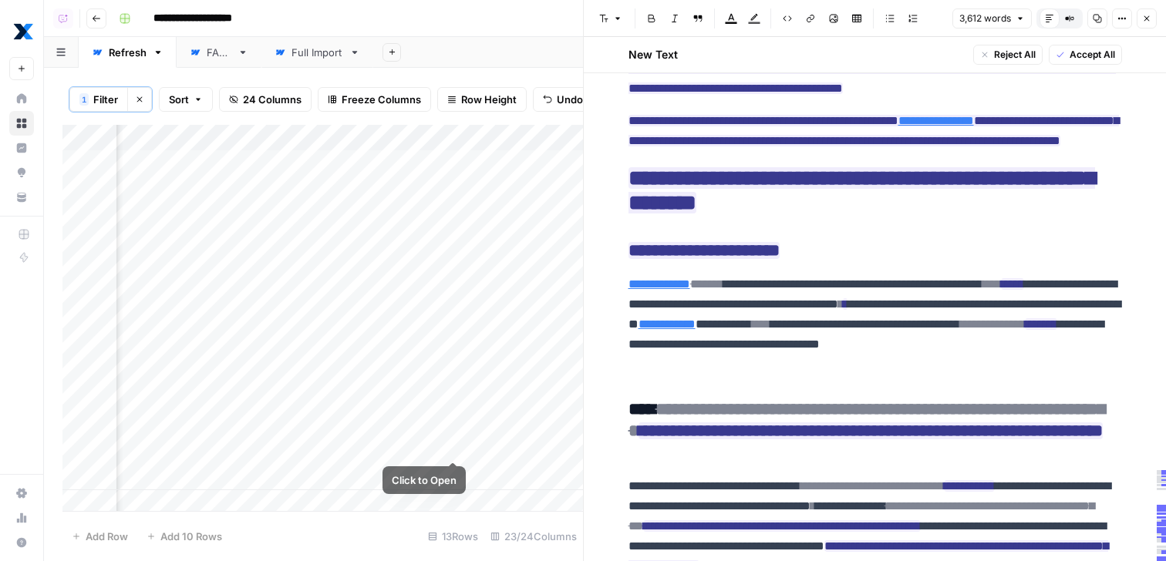
click at [433, 424] on div "Add Column" at bounding box center [322, 320] width 521 height 391
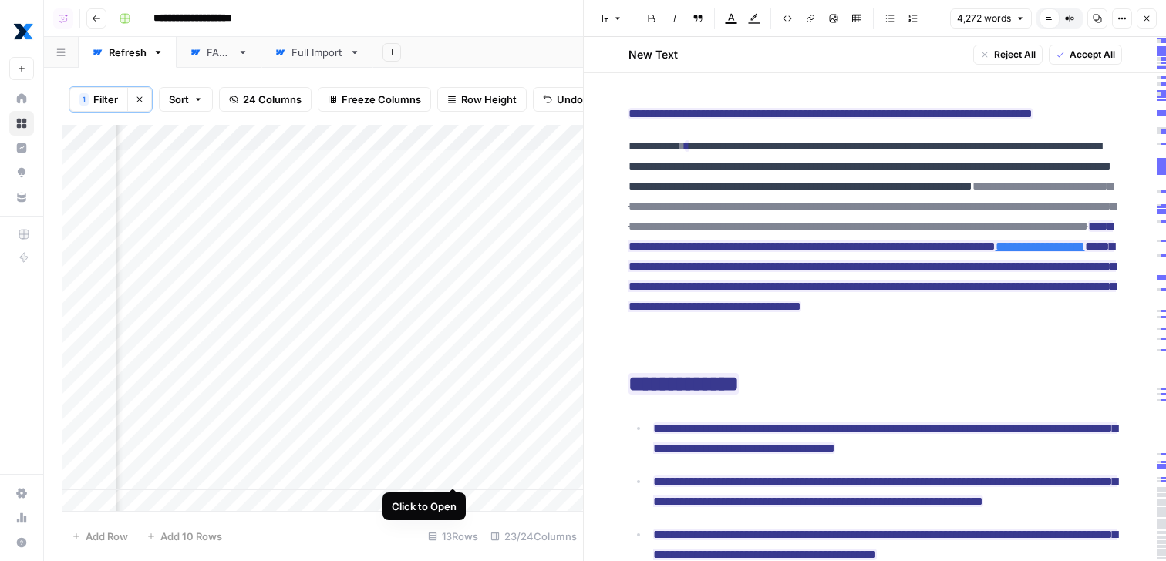
click at [457, 474] on div "Add Column" at bounding box center [322, 320] width 521 height 391
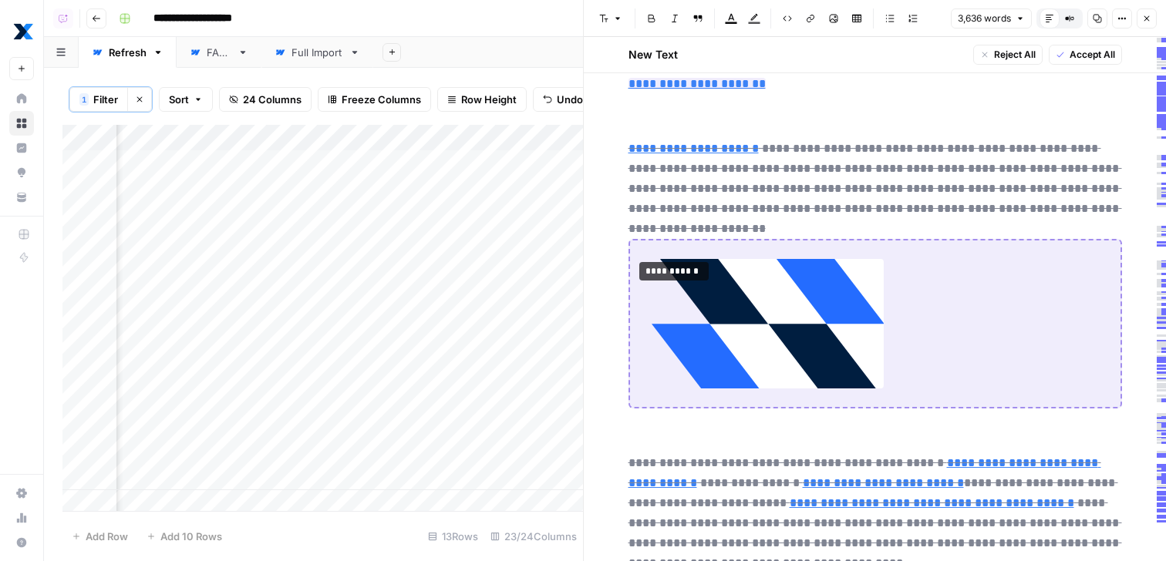
scroll to position [7890, 0]
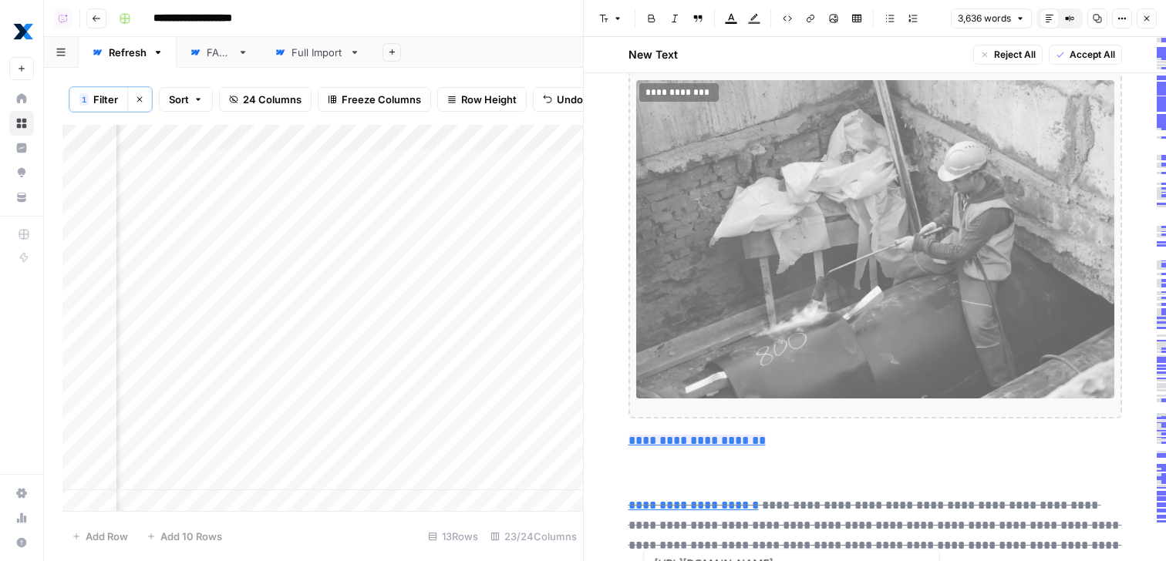
type input "https://www.getmaintainx.com/learning-center/maintenance-standards-definition"
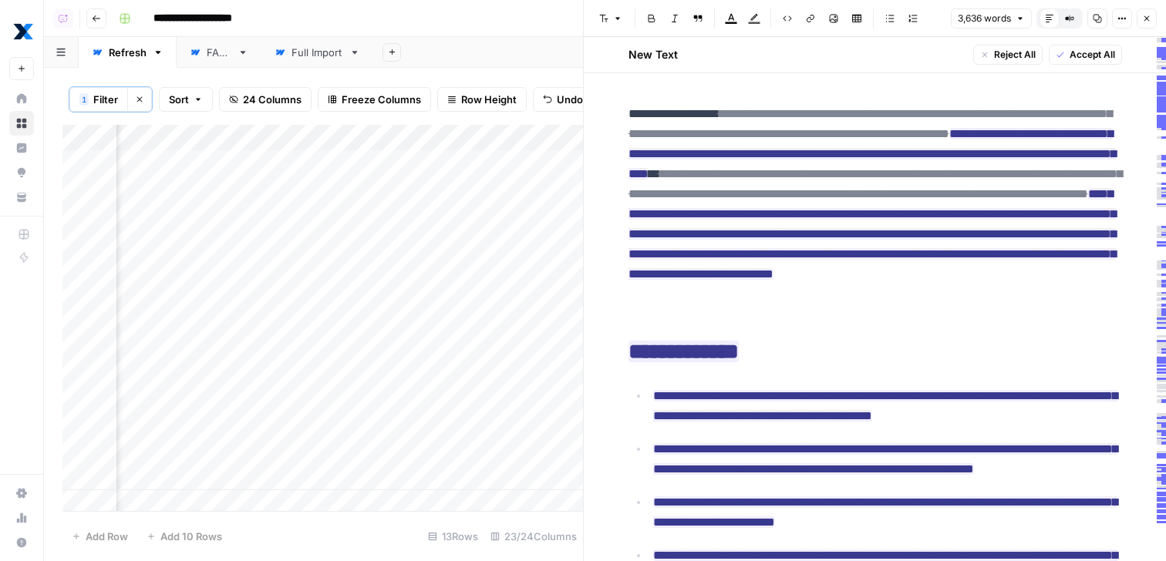
scroll to position [0, 2669]
click at [438, 237] on div "Add Column" at bounding box center [322, 320] width 521 height 391
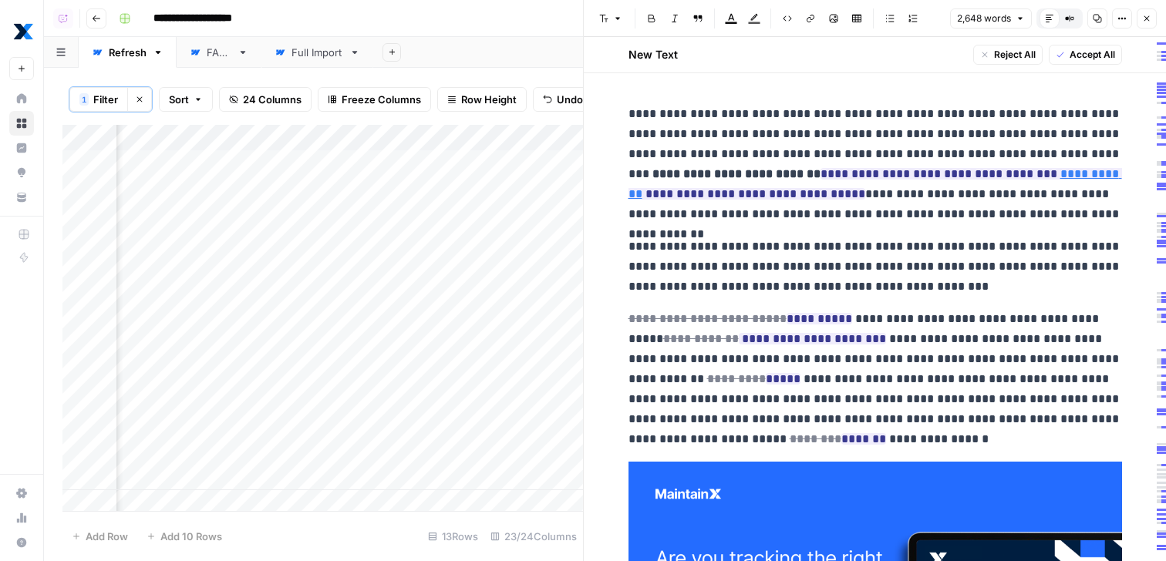
scroll to position [0, 2595]
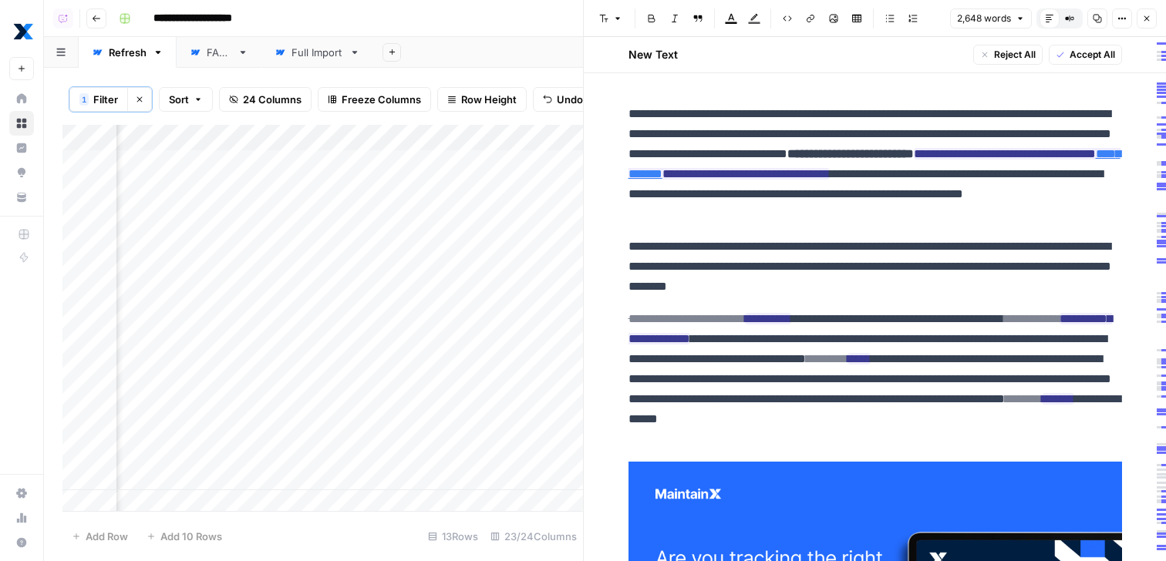
click at [511, 419] on div "Add Column" at bounding box center [322, 320] width 521 height 391
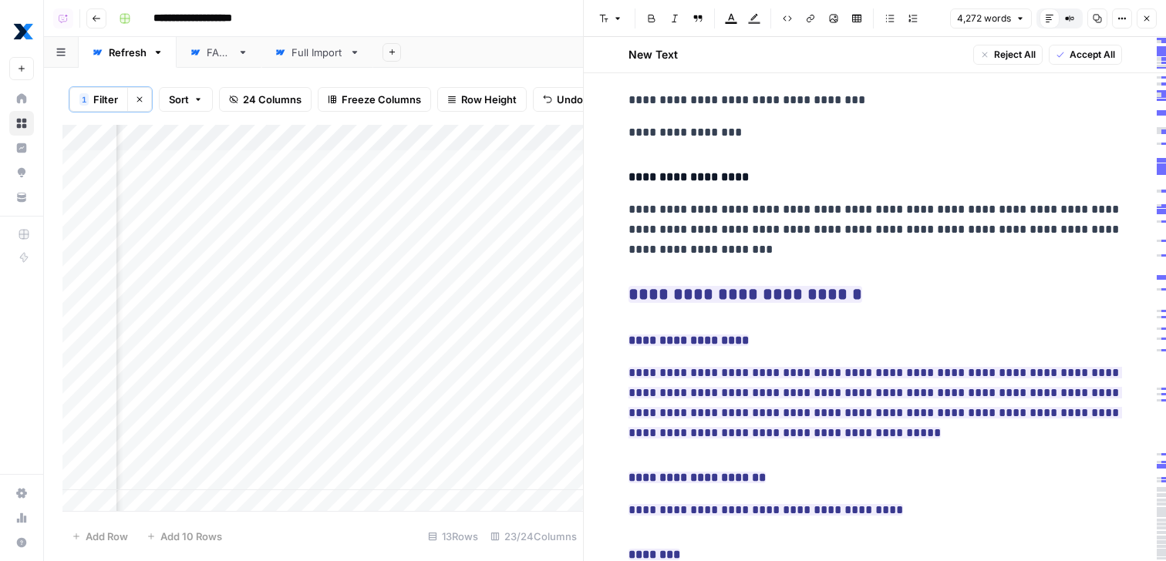
scroll to position [0, 2593]
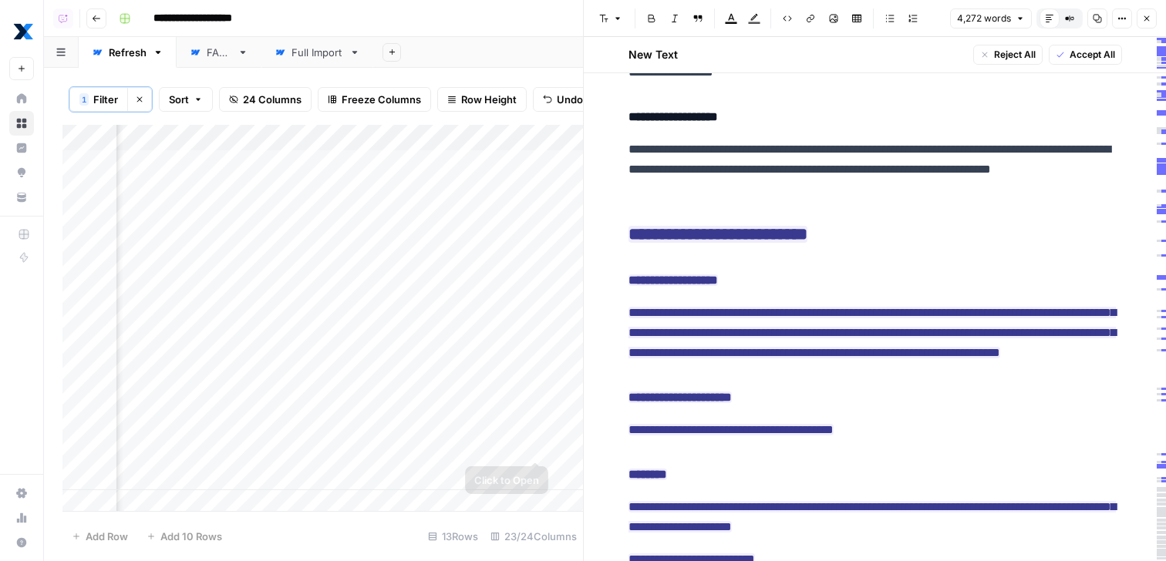
click at [534, 445] on div "Add Column" at bounding box center [322, 320] width 521 height 391
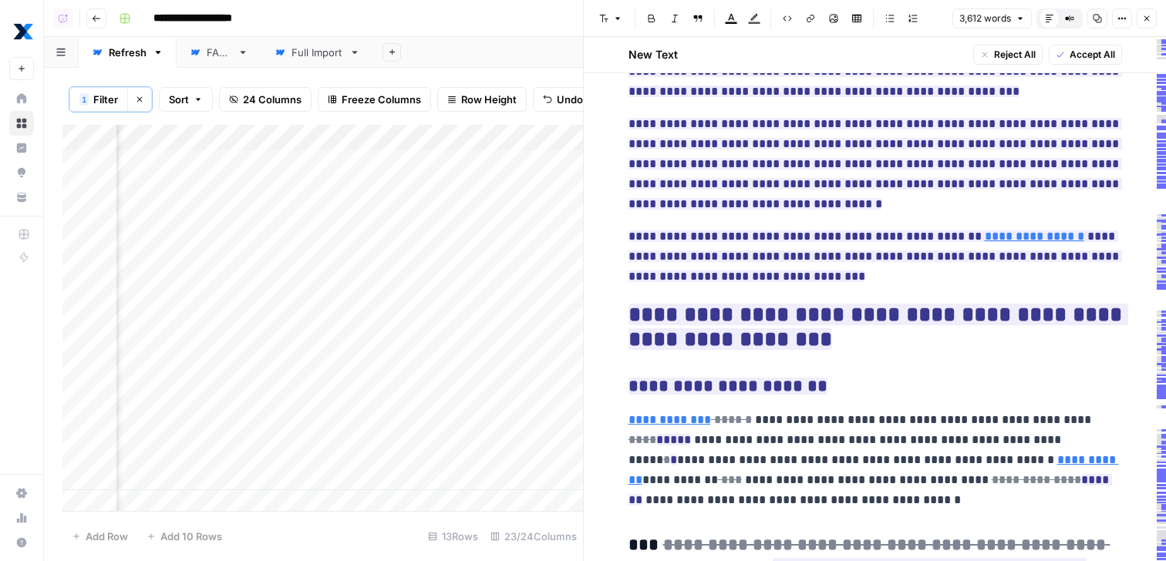
scroll to position [11881, 0]
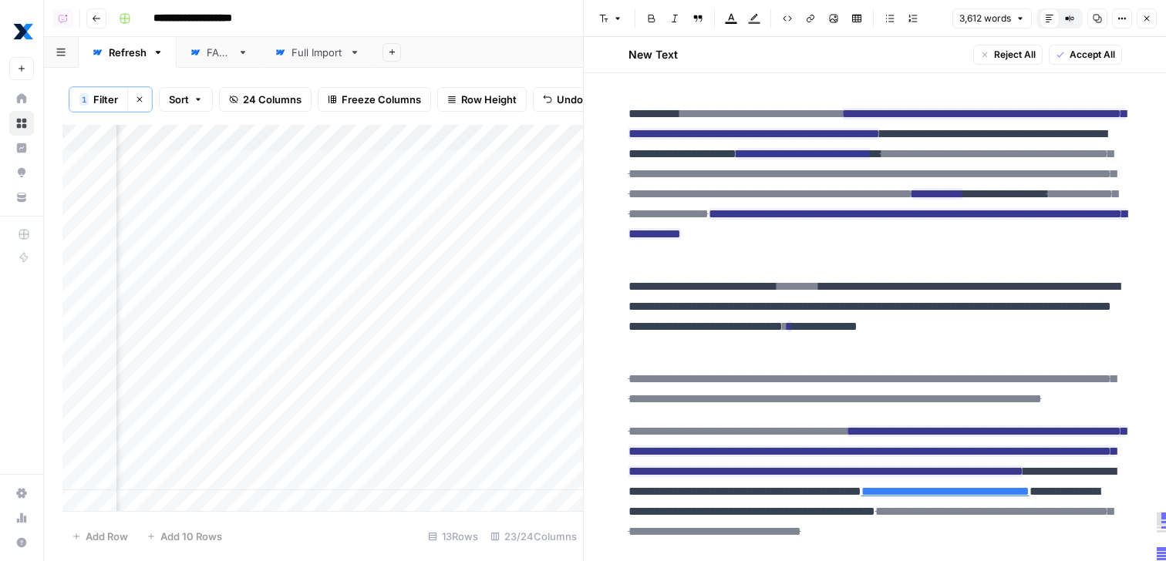
scroll to position [11881, 0]
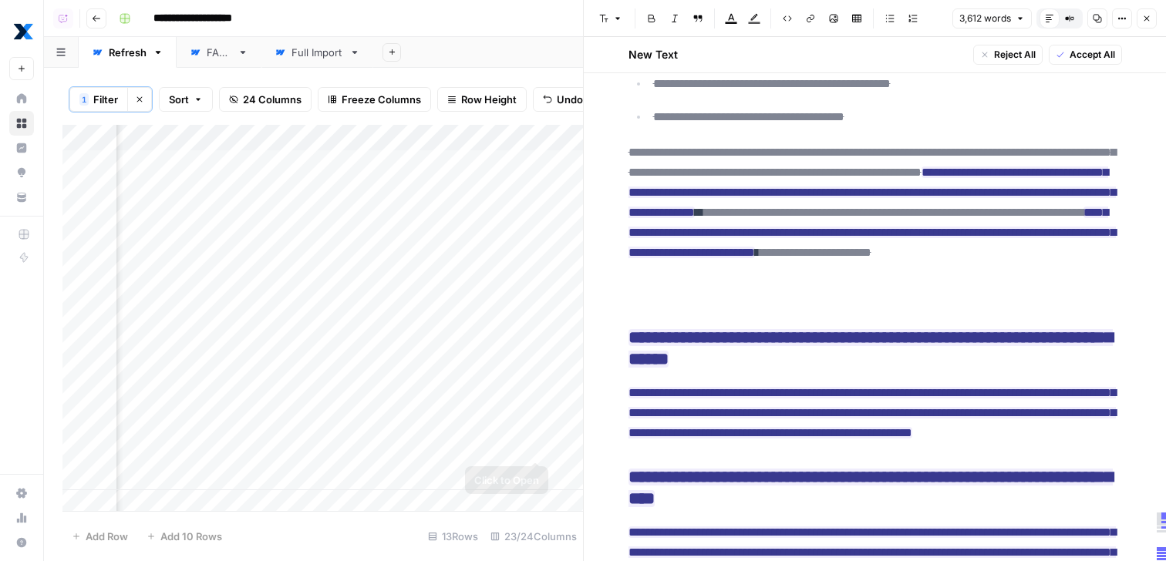
click at [534, 447] on div "Add Column" at bounding box center [322, 320] width 521 height 391
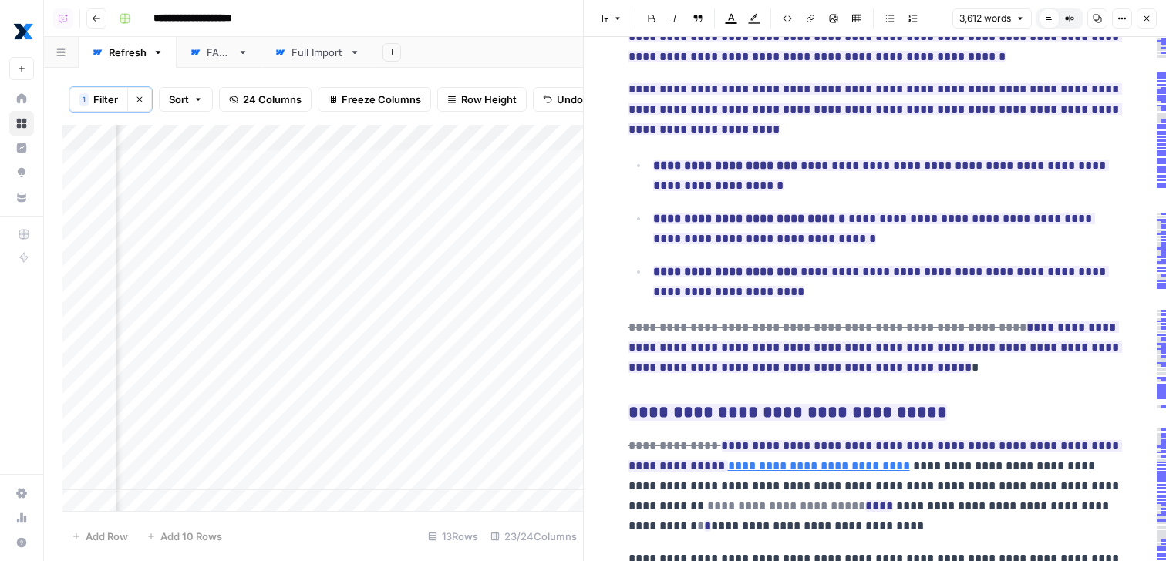
scroll to position [1637, 0]
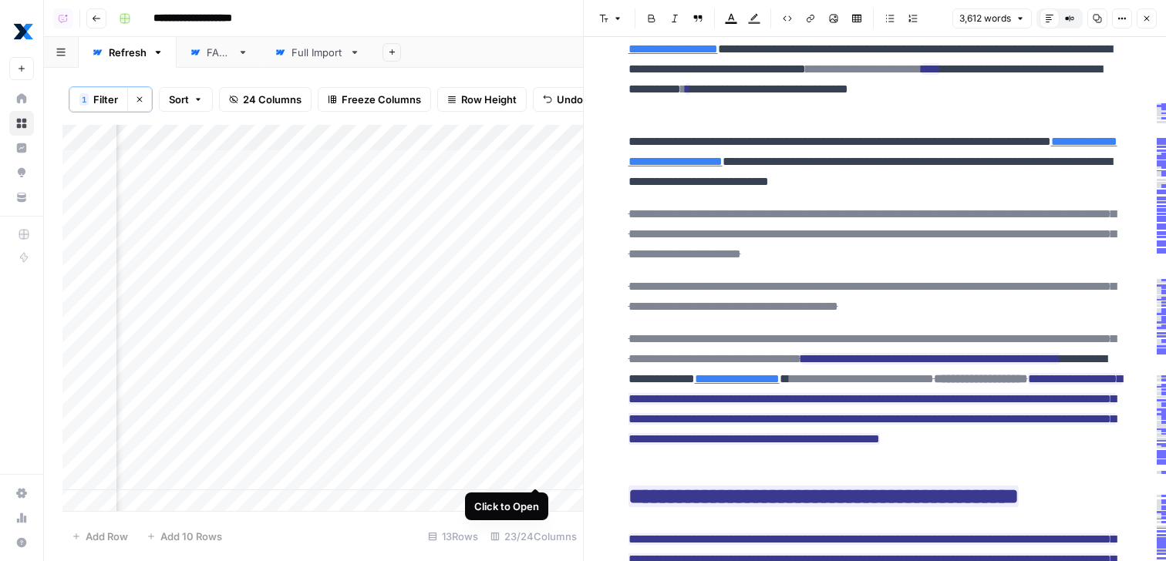
click at [535, 477] on div "Add Column" at bounding box center [322, 320] width 521 height 391
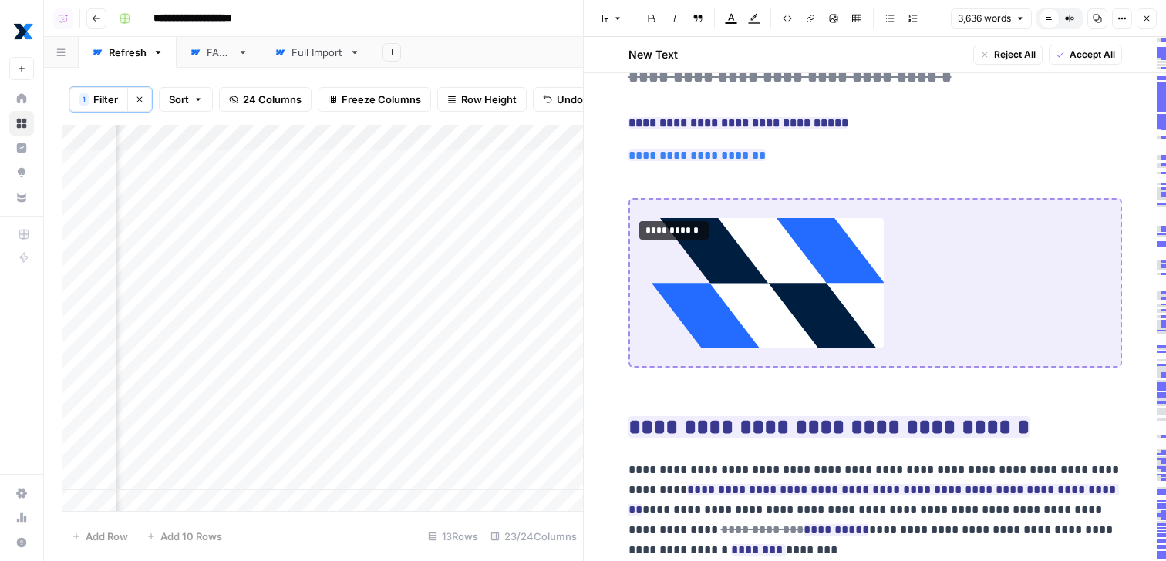
scroll to position [12240, 0]
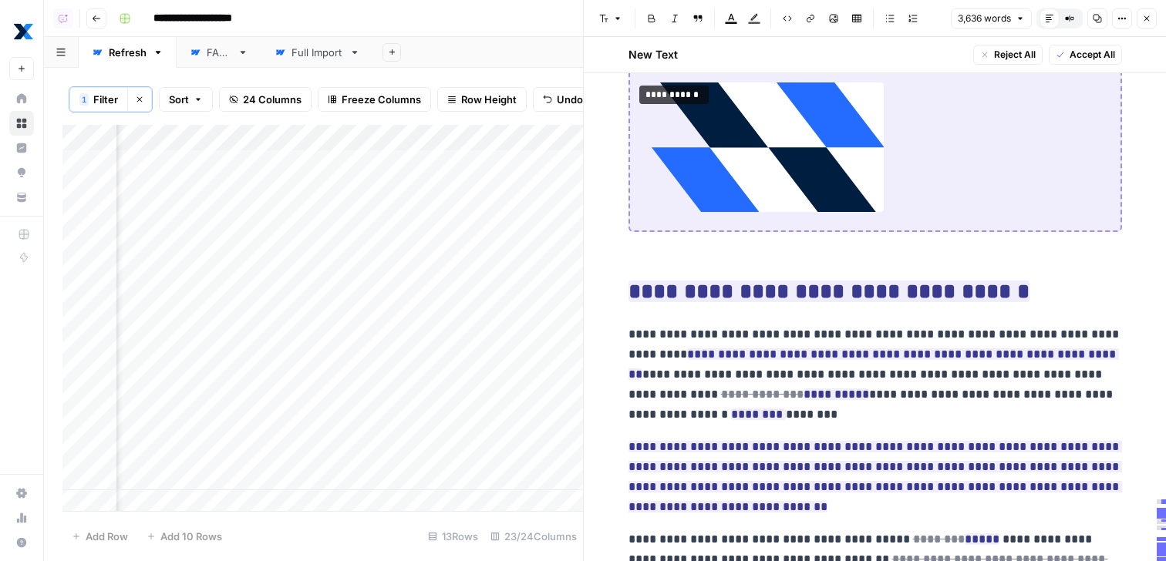
click at [529, 212] on div "Add Column" at bounding box center [322, 320] width 521 height 391
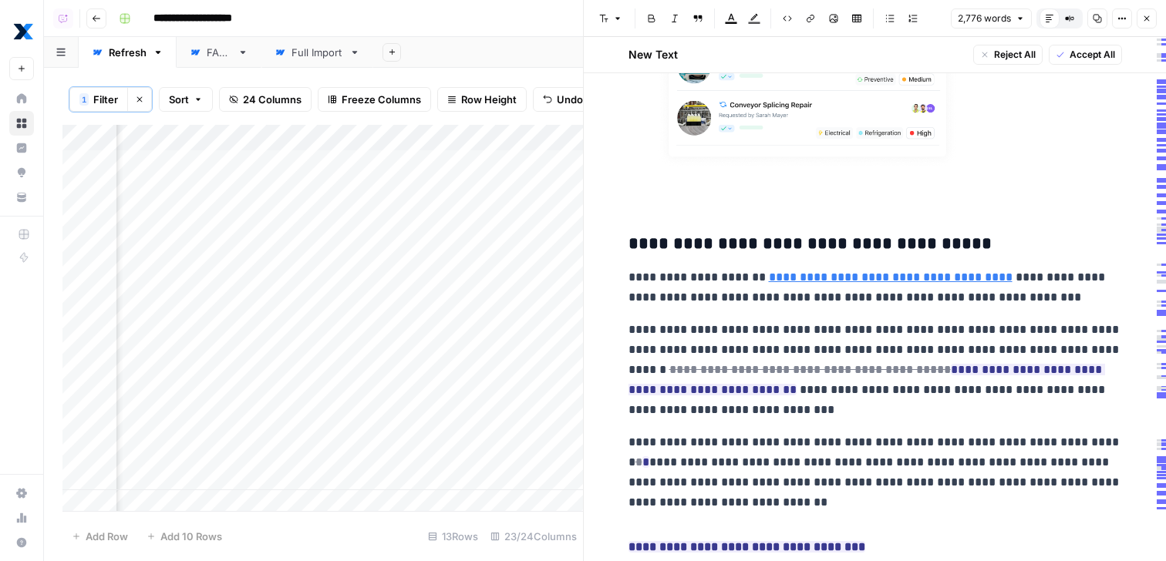
scroll to position [5921, 0]
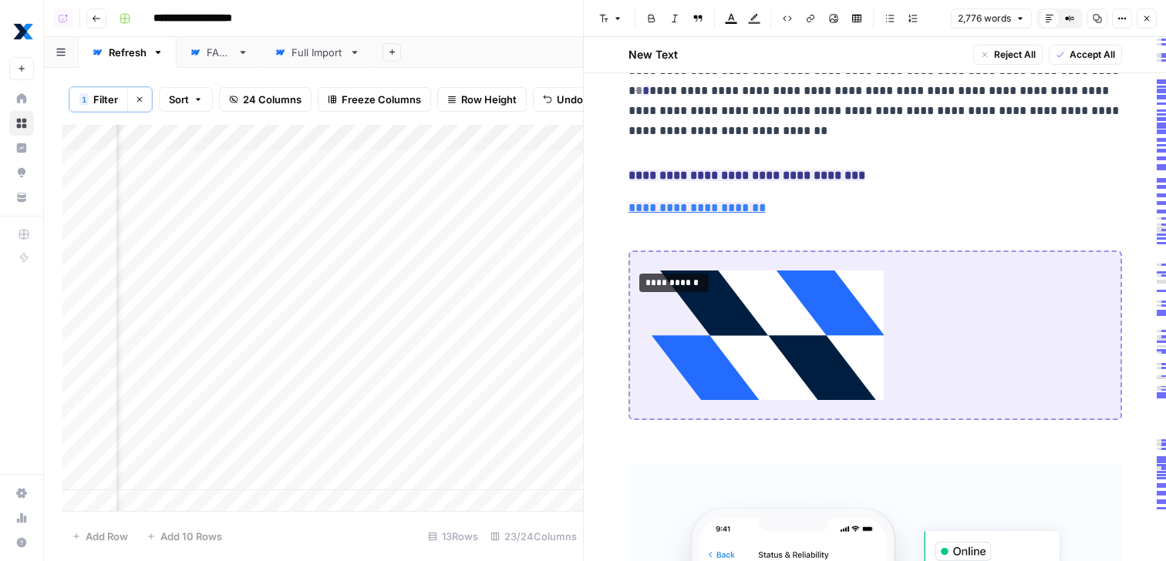
click at [1118, 24] on button "Options" at bounding box center [1122, 18] width 20 height 20
click at [1053, 159] on span "Code" at bounding box center [1076, 163] width 74 height 15
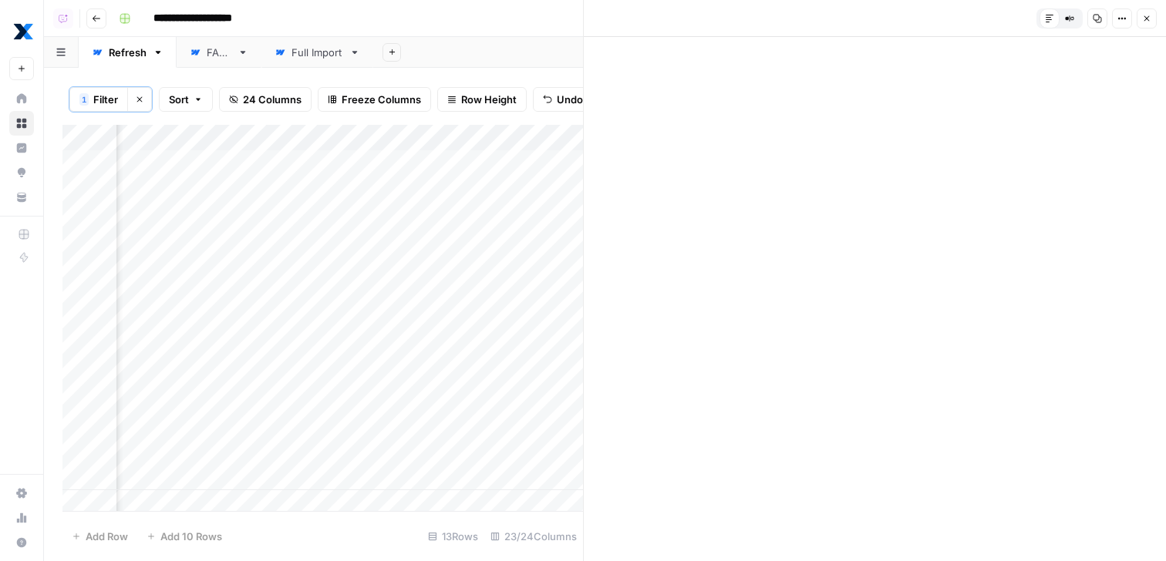
scroll to position [0, 0]
